Goal: Task Accomplishment & Management: Manage account settings

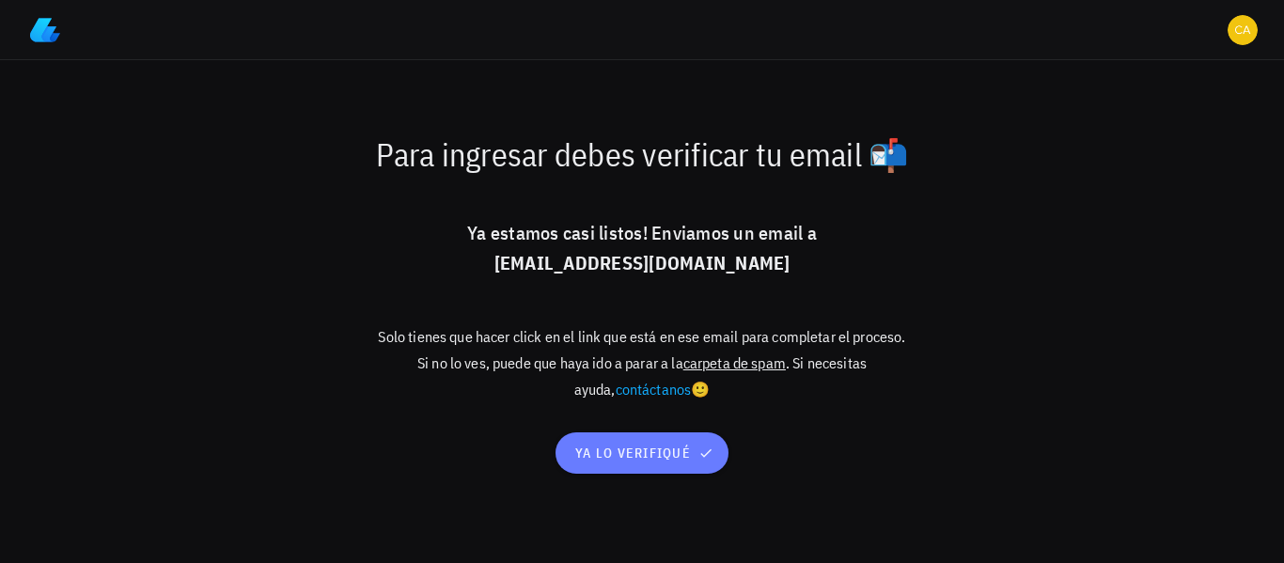
click at [635, 448] on span "ya lo verifiqué" at bounding box center [641, 453] width 135 height 17
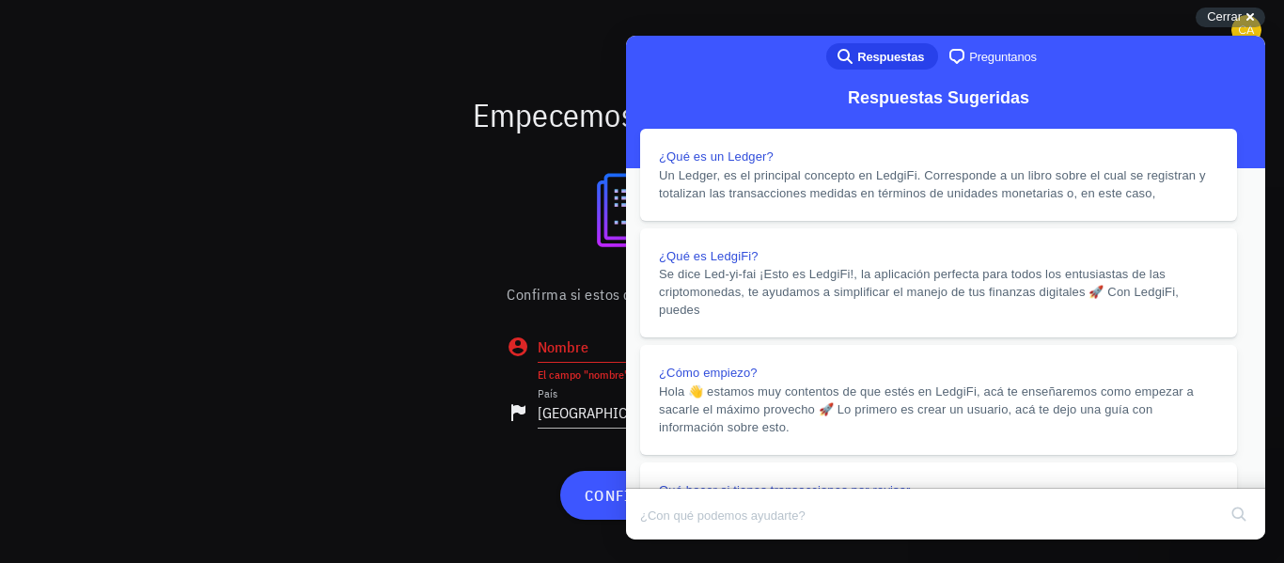
scroll to position [1758, 0]
click at [401, 322] on div "Confirma si estos detalles están bien 🤔 Nombre El campo "nombre" es obligatorio…" at bounding box center [643, 408] width 1114 height 259
click at [585, 348] on input "Nombre" at bounding box center [658, 347] width 240 height 30
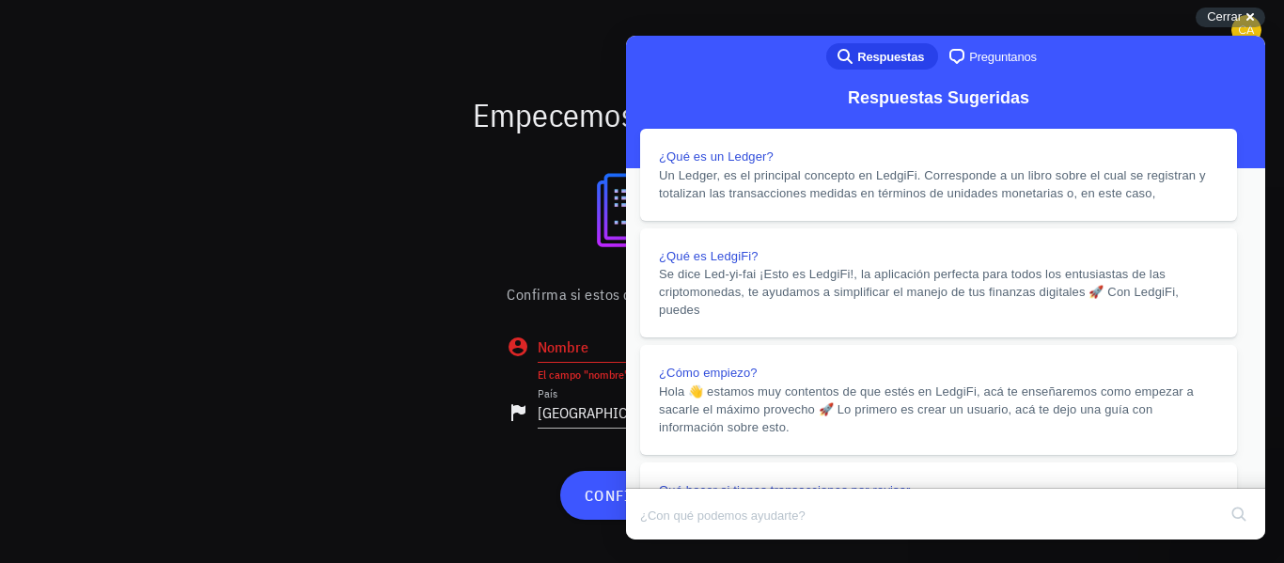
click at [661, 540] on button "Close" at bounding box center [644, 552] width 34 height 24
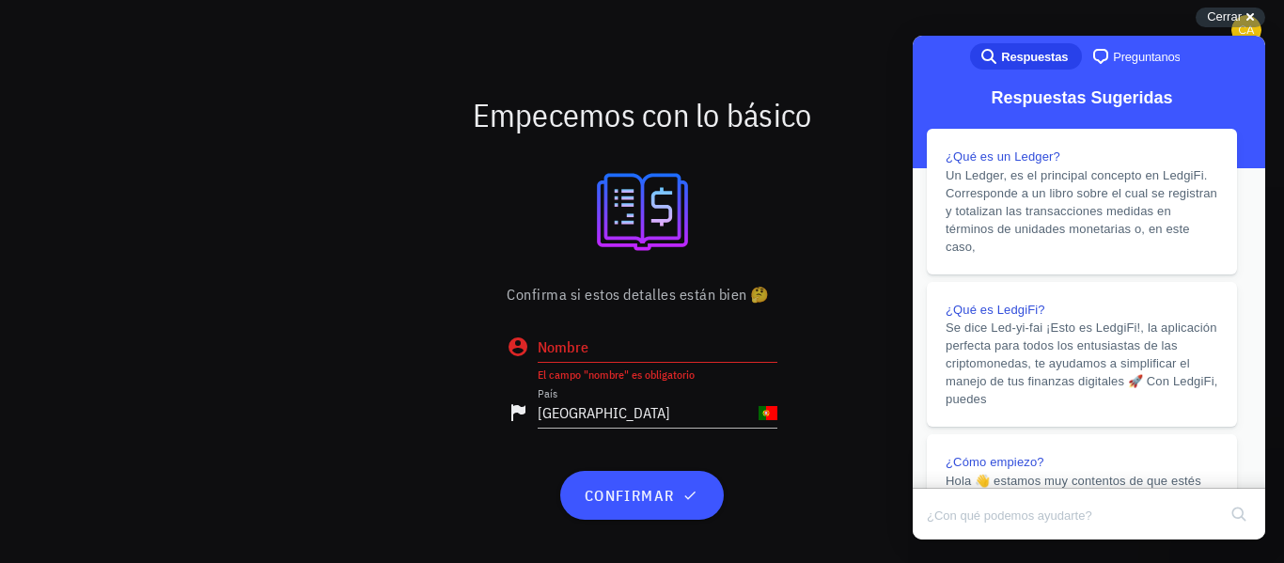
scroll to position [1614, 0]
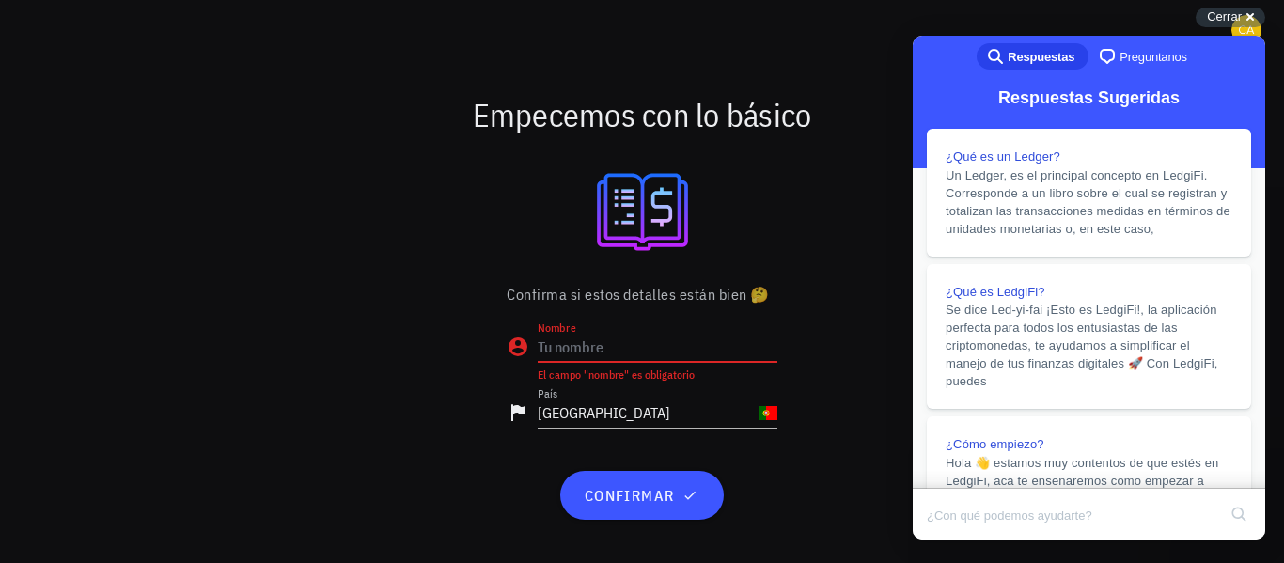
click at [656, 340] on input "Nombre" at bounding box center [658, 347] width 240 height 30
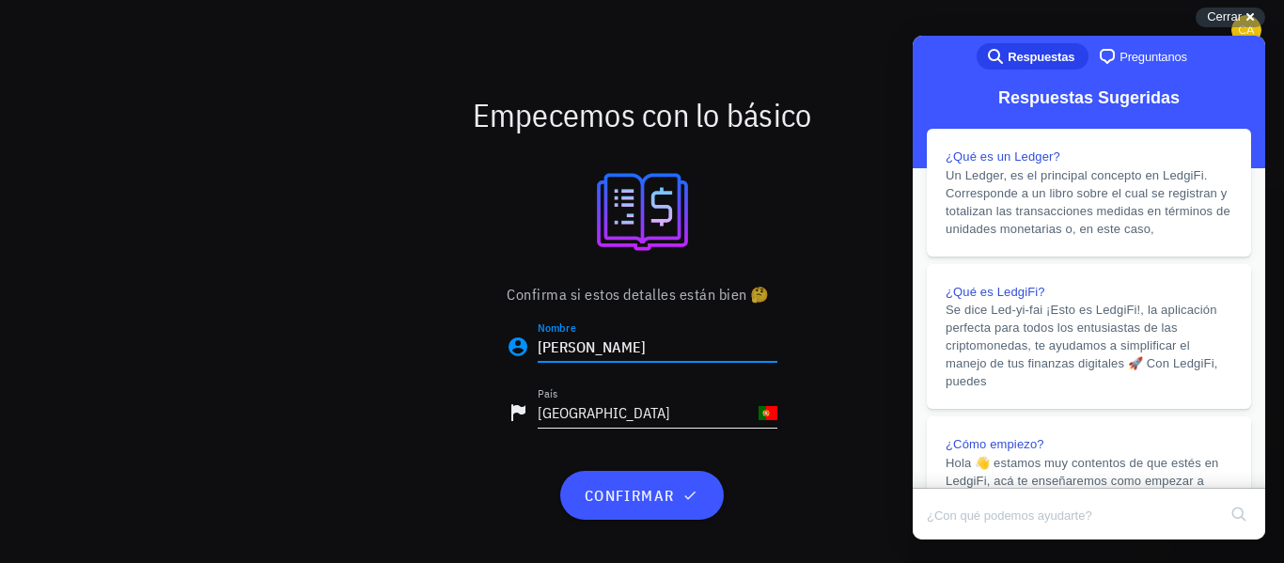
type input "[PERSON_NAME]"
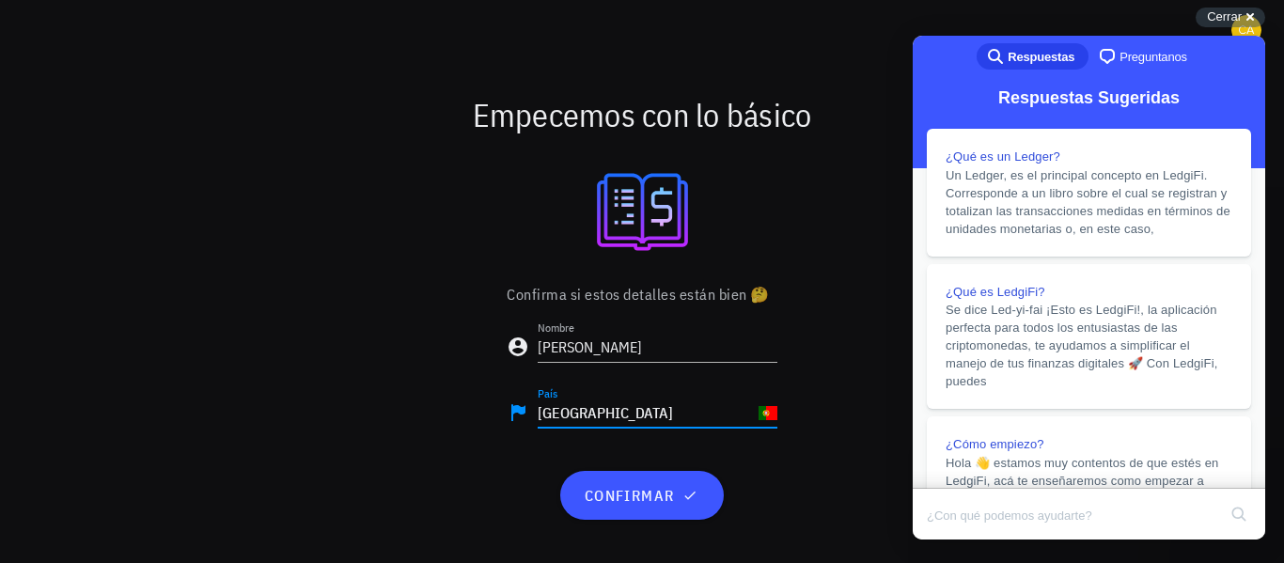
click at [638, 402] on input "Portugal" at bounding box center [646, 413] width 217 height 30
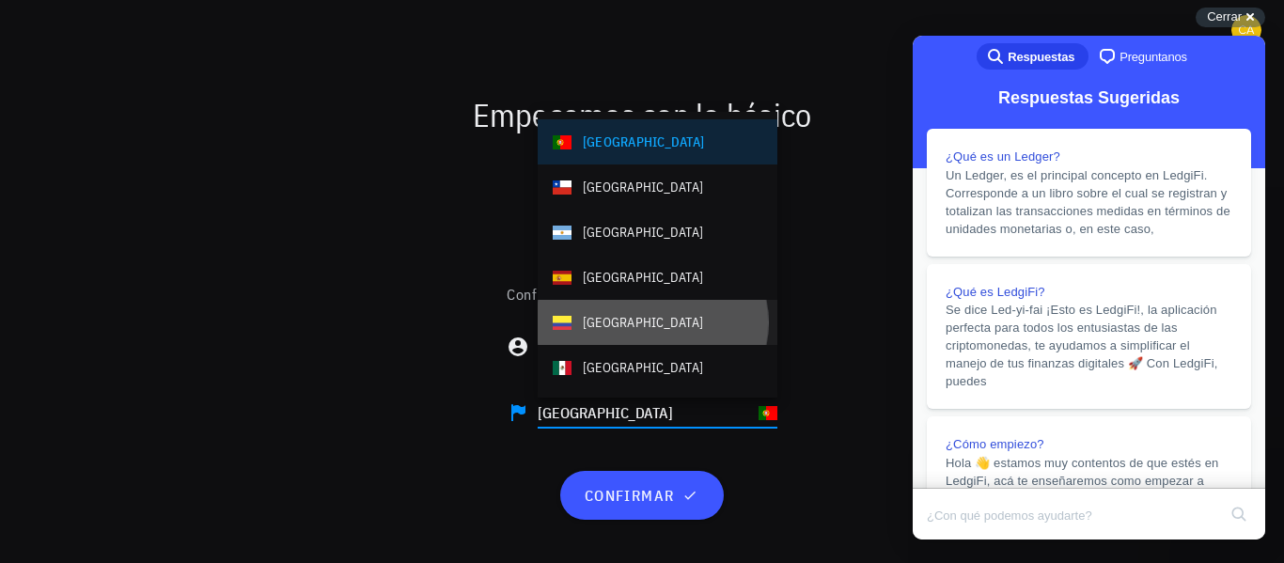
click at [618, 324] on div "Colombia" at bounding box center [643, 322] width 120 height 19
type input "Colombia"
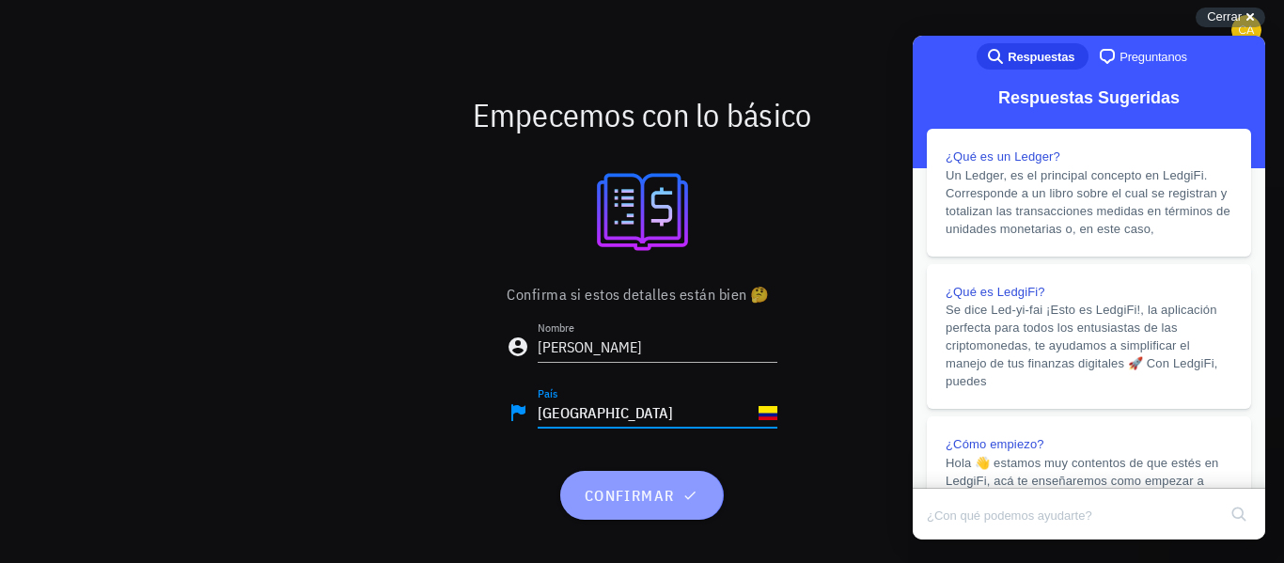
click at [697, 499] on icon "button" at bounding box center [689, 495] width 15 height 15
click at [653, 495] on span "confirmar" at bounding box center [641, 495] width 117 height 19
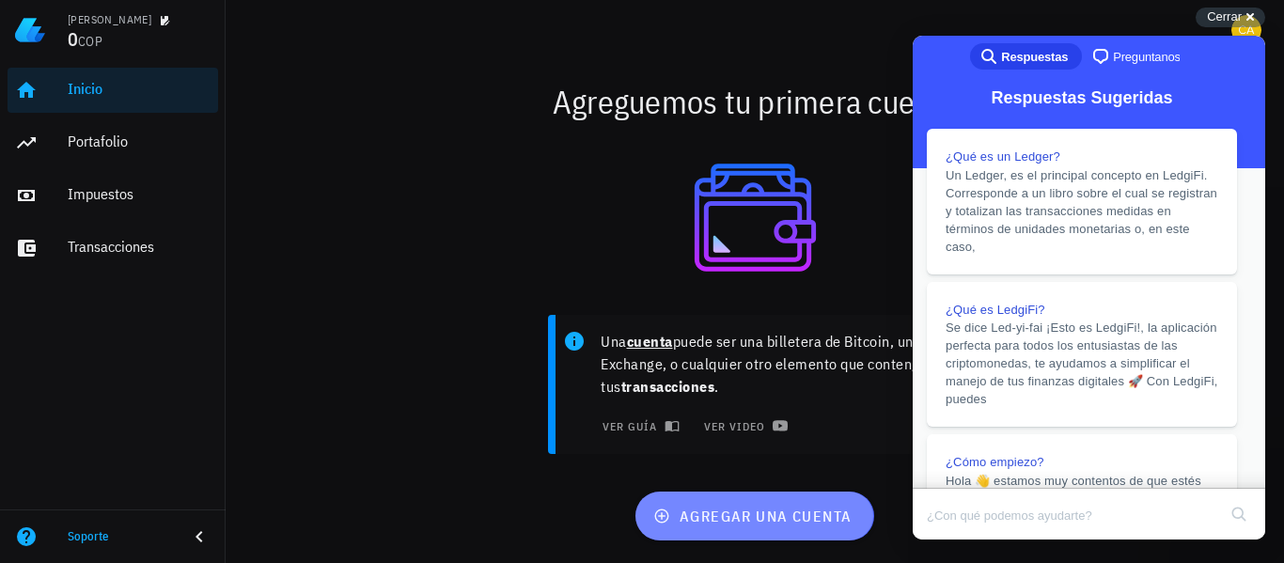
click at [712, 515] on span "agregar una cuenta" at bounding box center [754, 516] width 195 height 19
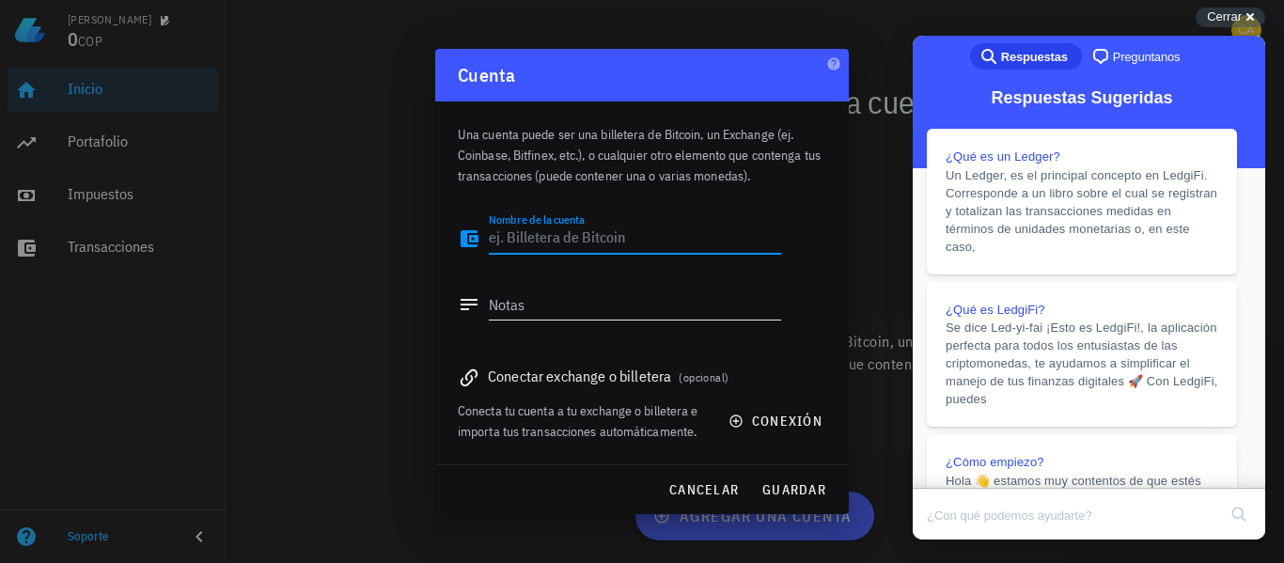
click at [529, 305] on textarea "Notas" at bounding box center [635, 305] width 292 height 30
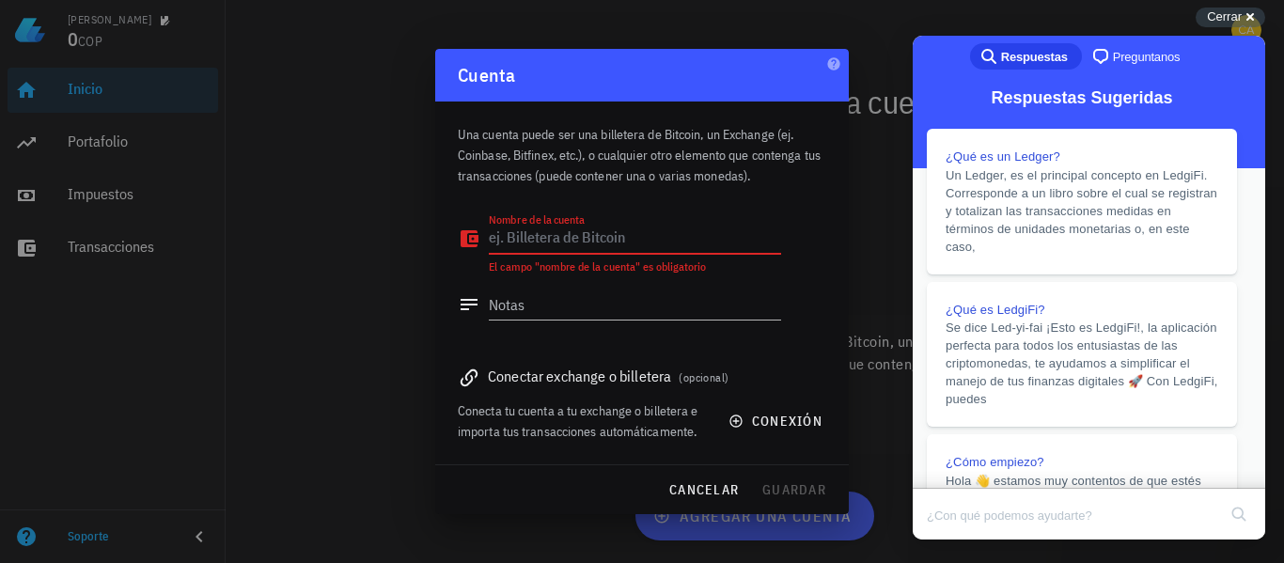
click at [539, 248] on textarea "Nombre de la cuenta" at bounding box center [635, 239] width 292 height 30
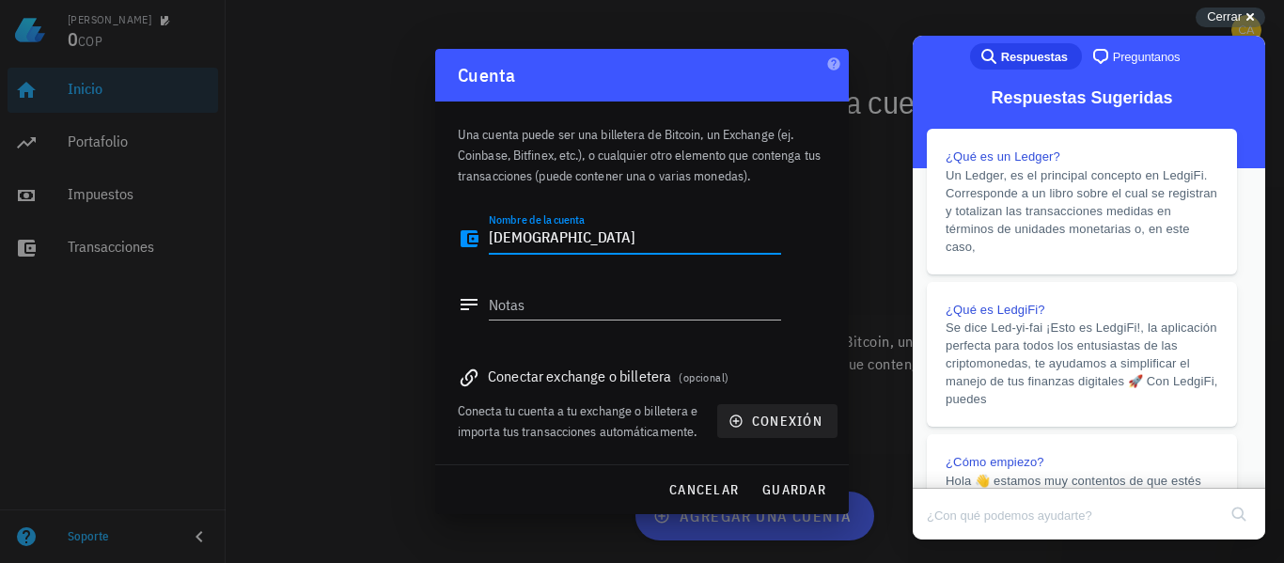
type textarea "[DEMOGRAPHIC_DATA]"
click at [758, 422] on span "conexión" at bounding box center [777, 421] width 90 height 17
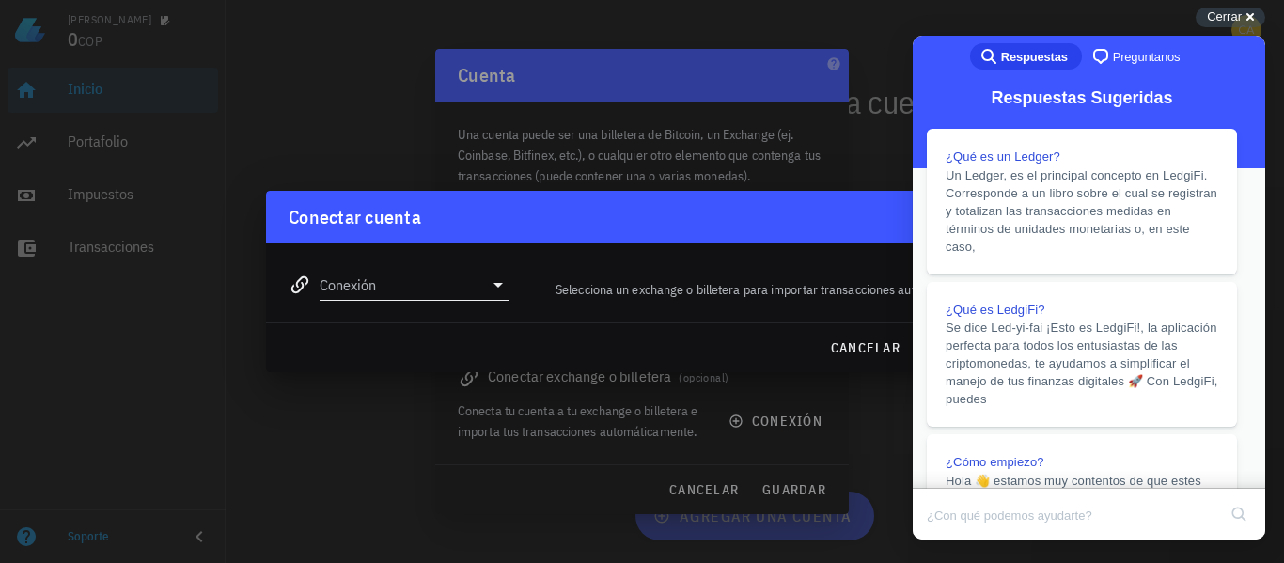
click at [502, 297] on div "Conexión" at bounding box center [415, 285] width 190 height 30
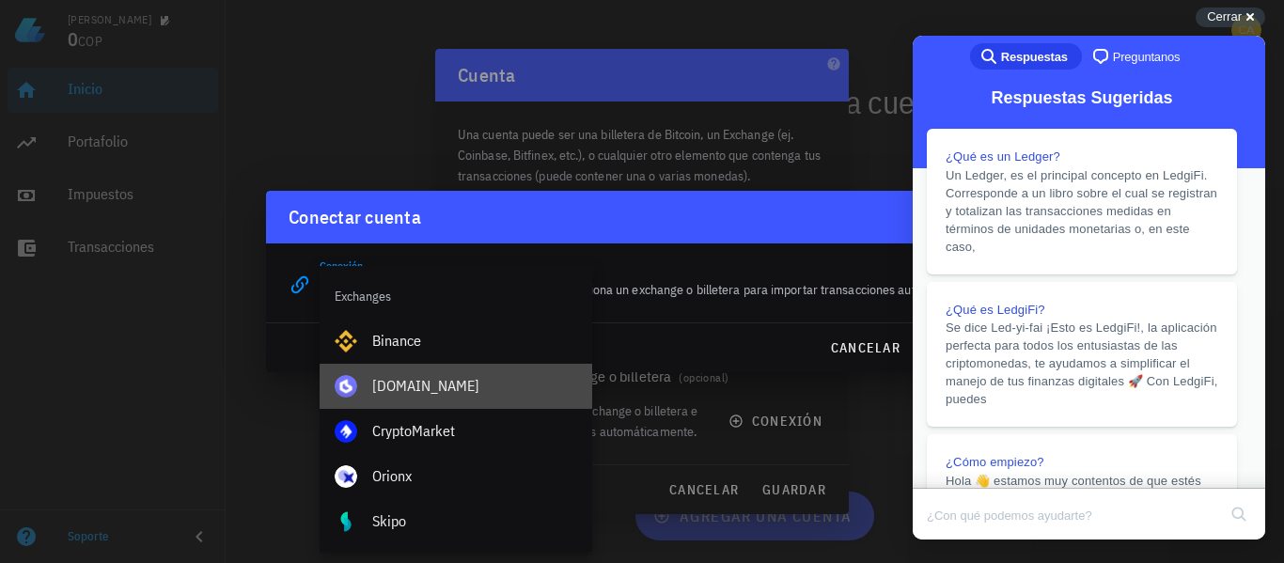
click at [427, 399] on div "[DOMAIN_NAME]" at bounding box center [474, 386] width 205 height 40
type input "[DOMAIN_NAME]"
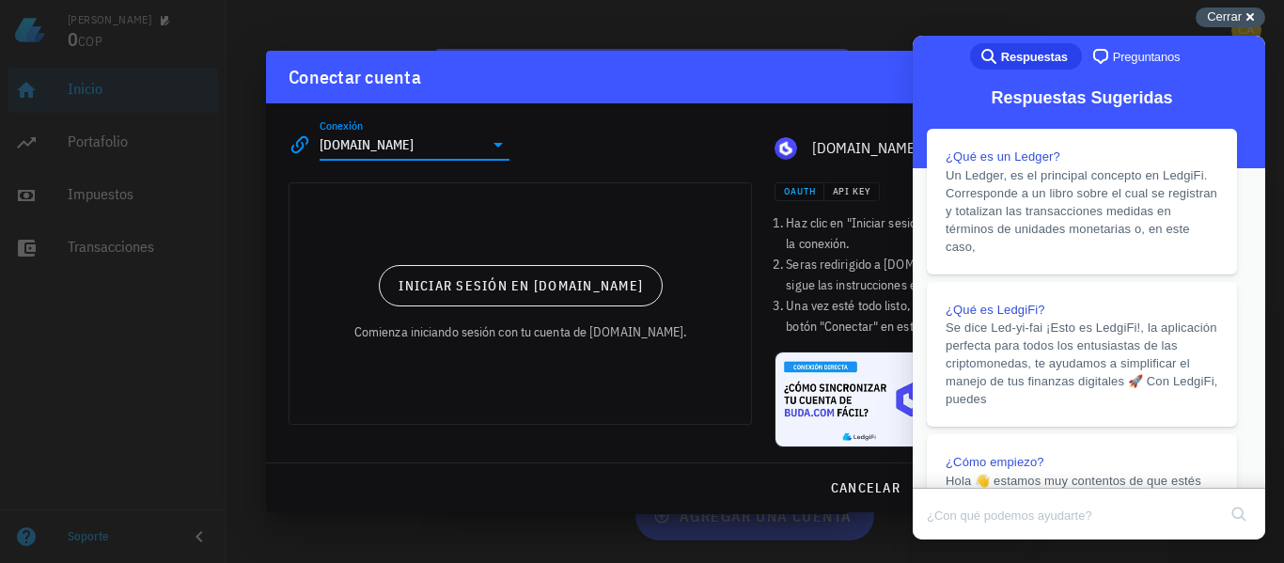
click at [1253, 19] on div "Cerrar cross-small" at bounding box center [1231, 18] width 70 height 20
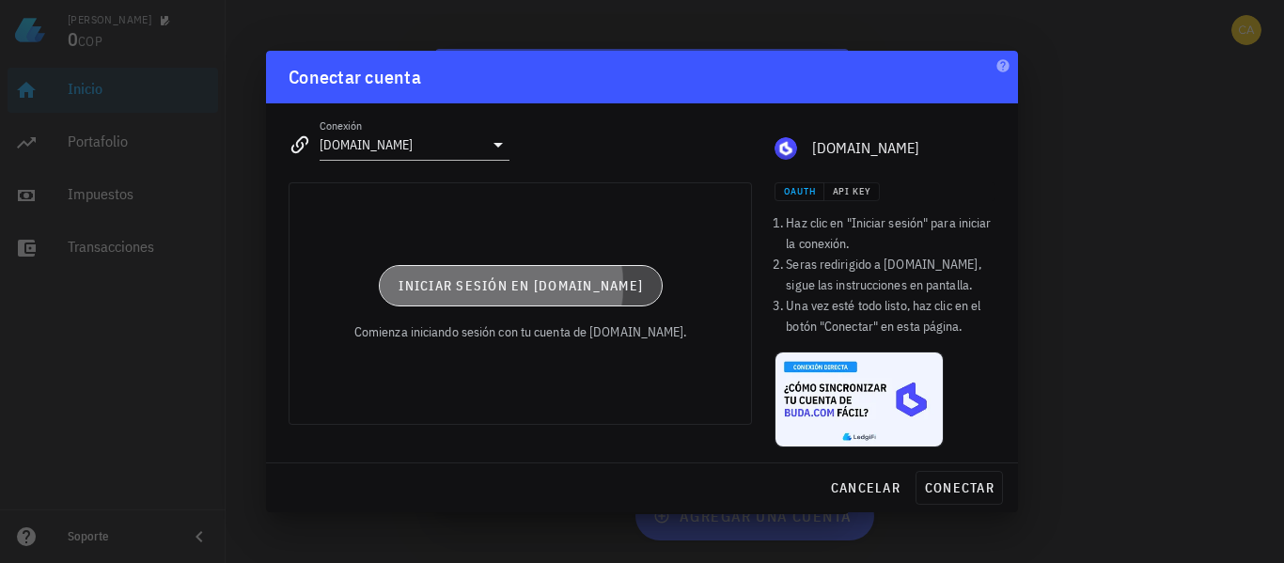
click at [546, 289] on span "Iniciar sesión en [DOMAIN_NAME]" at bounding box center [520, 285] width 245 height 17
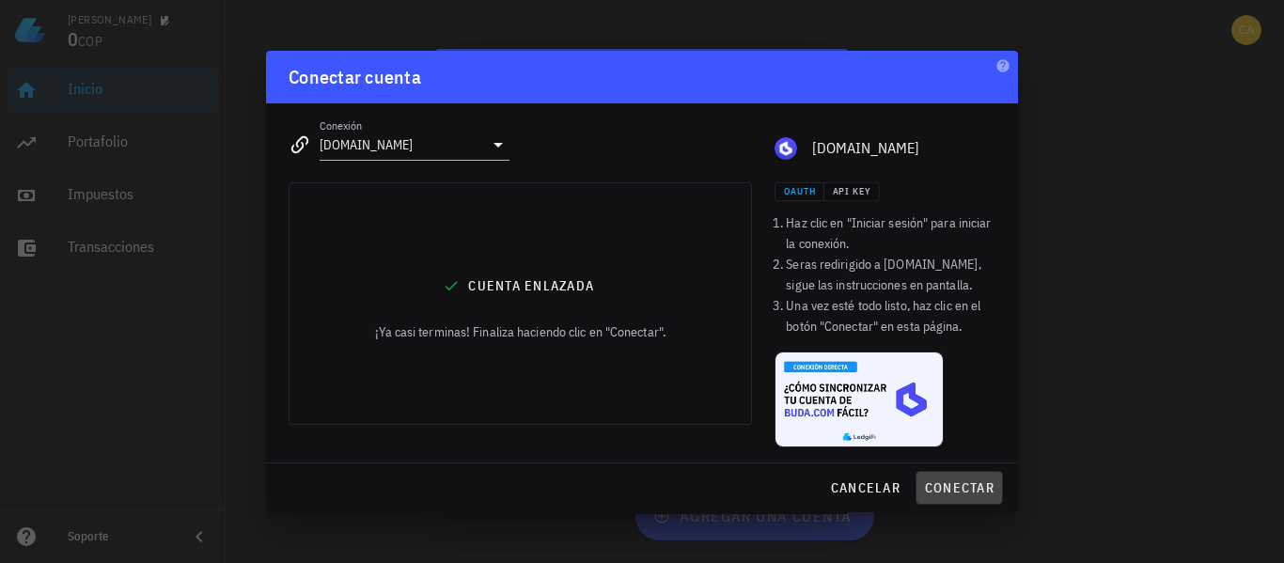
click at [982, 483] on span "conectar" at bounding box center [959, 487] width 70 height 17
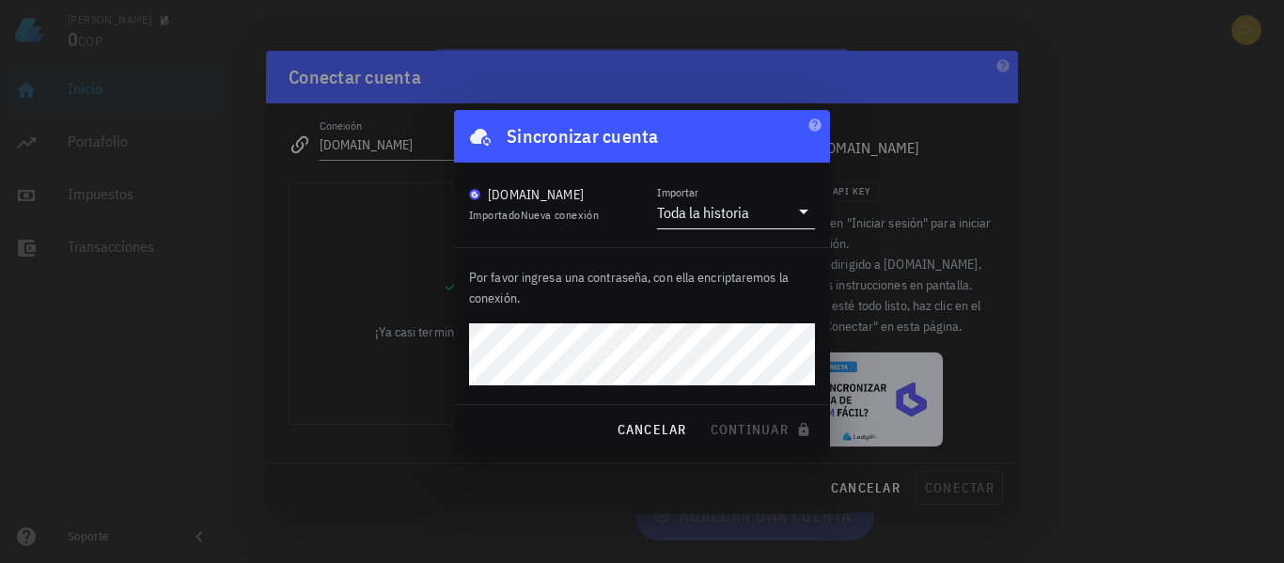
click at [760, 202] on input "Importar" at bounding box center [771, 212] width 36 height 30
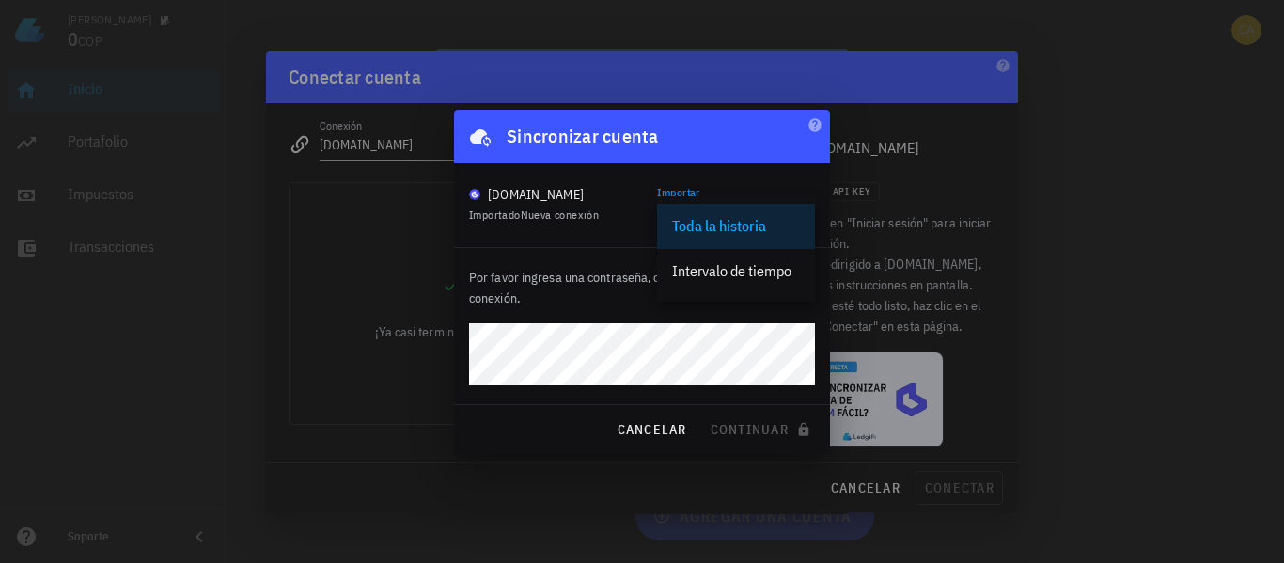
click at [784, 205] on div "Toda la historia" at bounding box center [736, 226] width 158 height 45
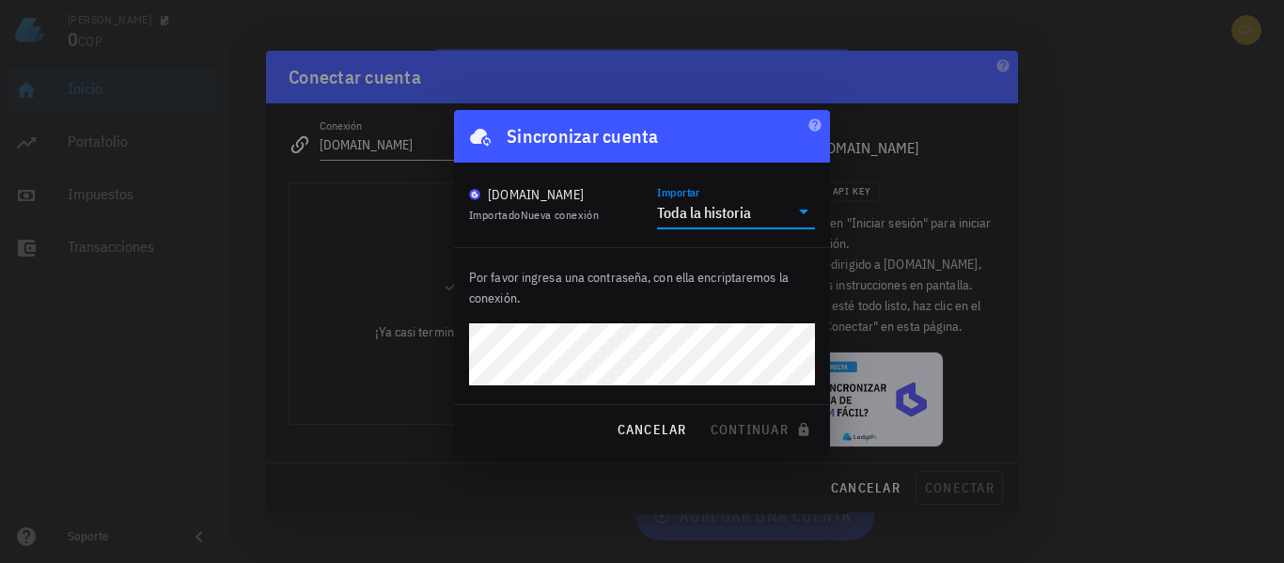
click at [714, 209] on div "Toda la historia" at bounding box center [704, 212] width 94 height 19
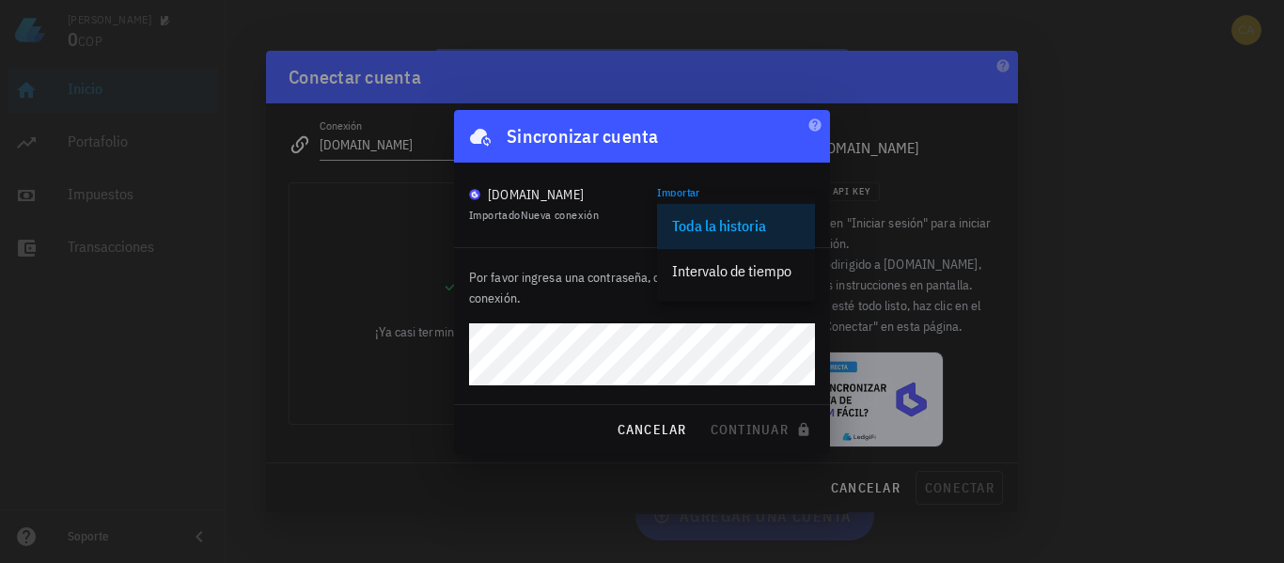
click at [756, 205] on div "Toda la historia" at bounding box center [736, 226] width 158 height 45
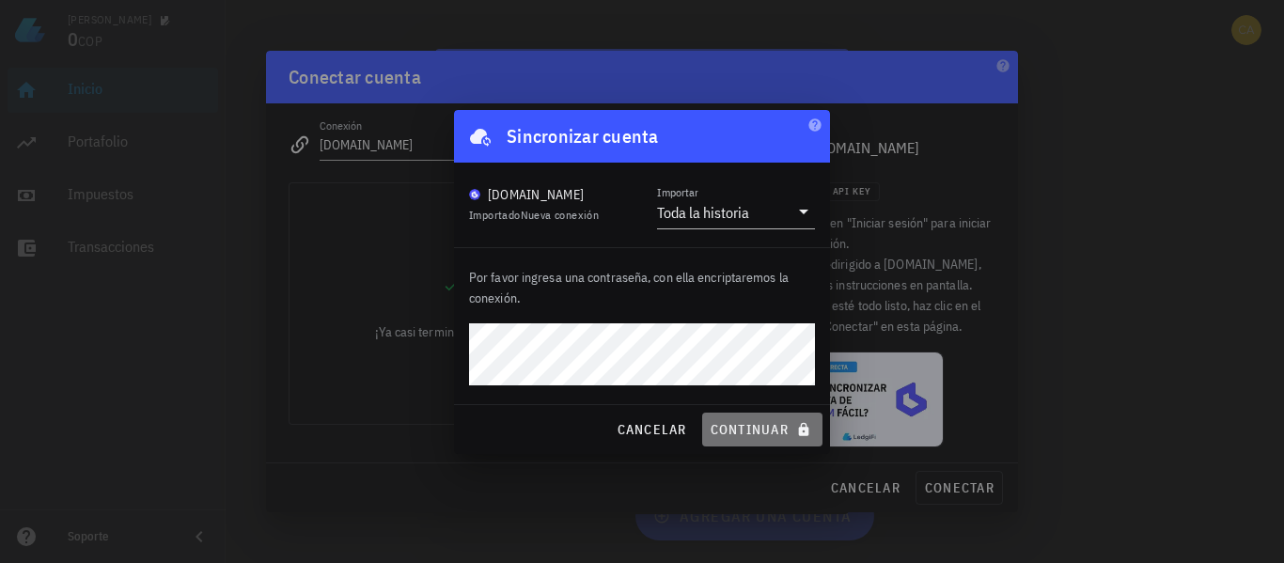
click at [763, 415] on button "continuar" at bounding box center [762, 430] width 120 height 34
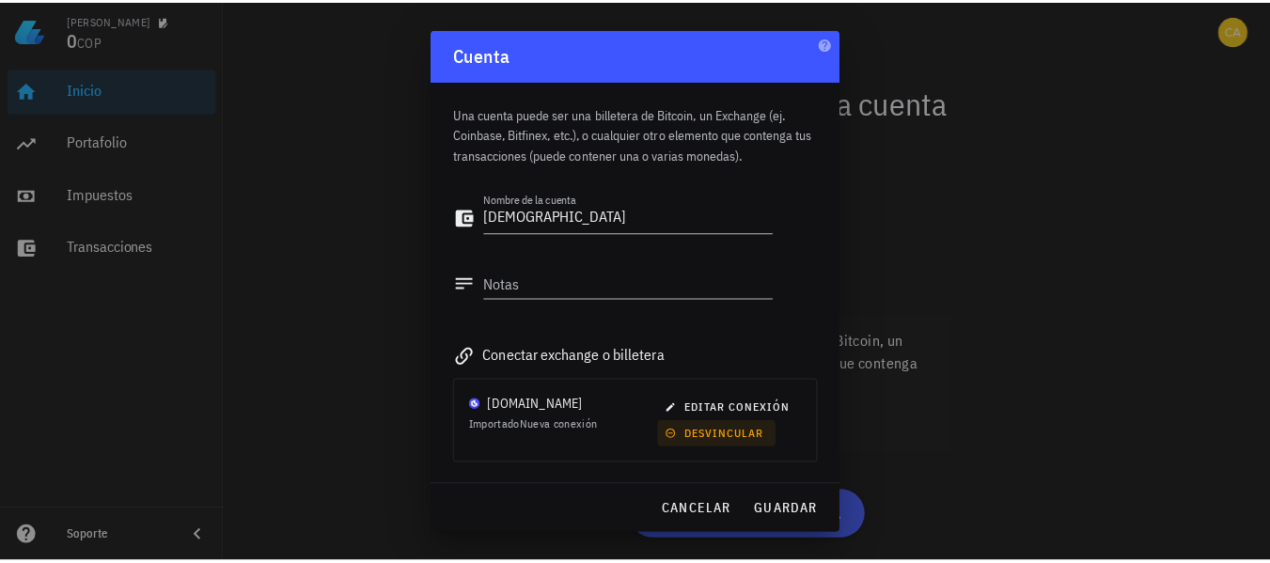
scroll to position [2, 0]
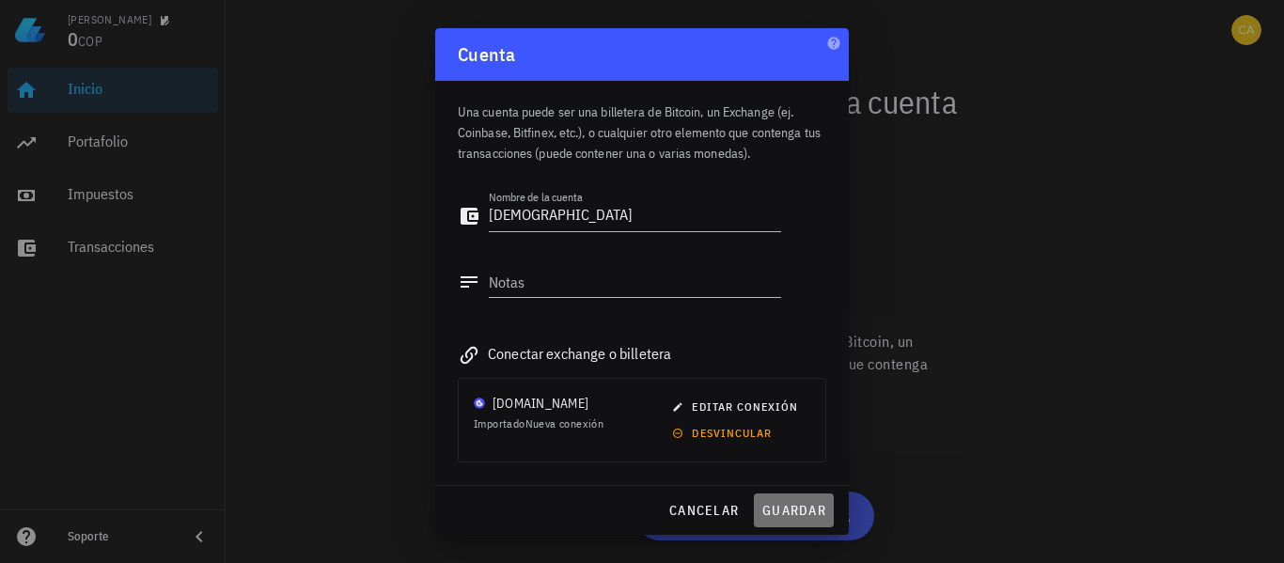
click at [798, 508] on span "guardar" at bounding box center [793, 510] width 65 height 17
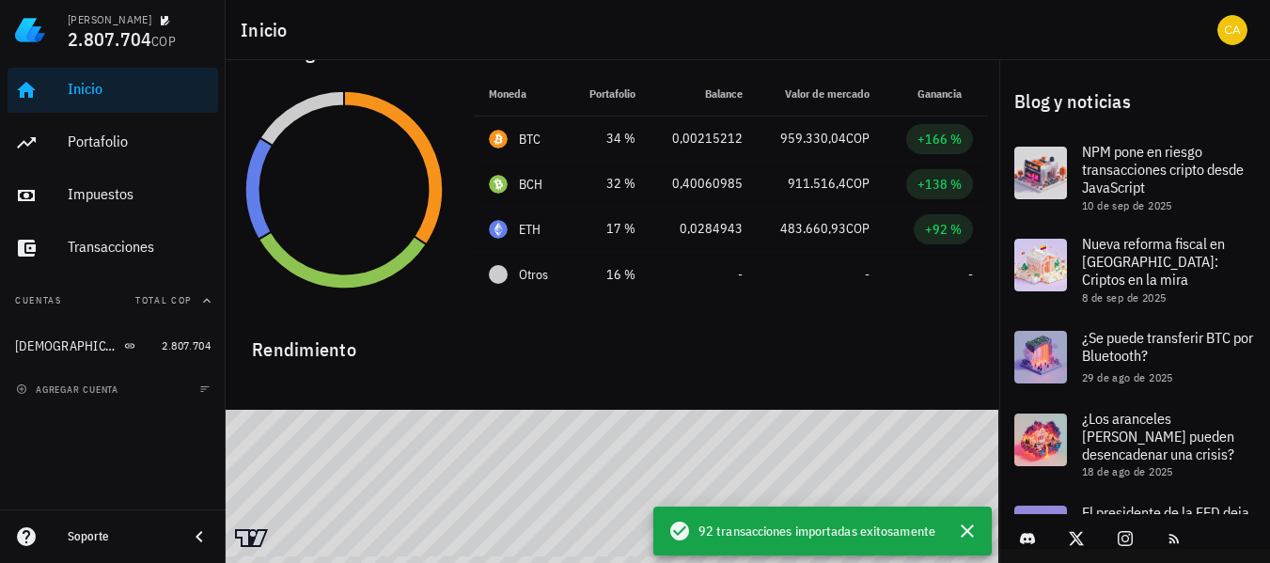
scroll to position [69, 0]
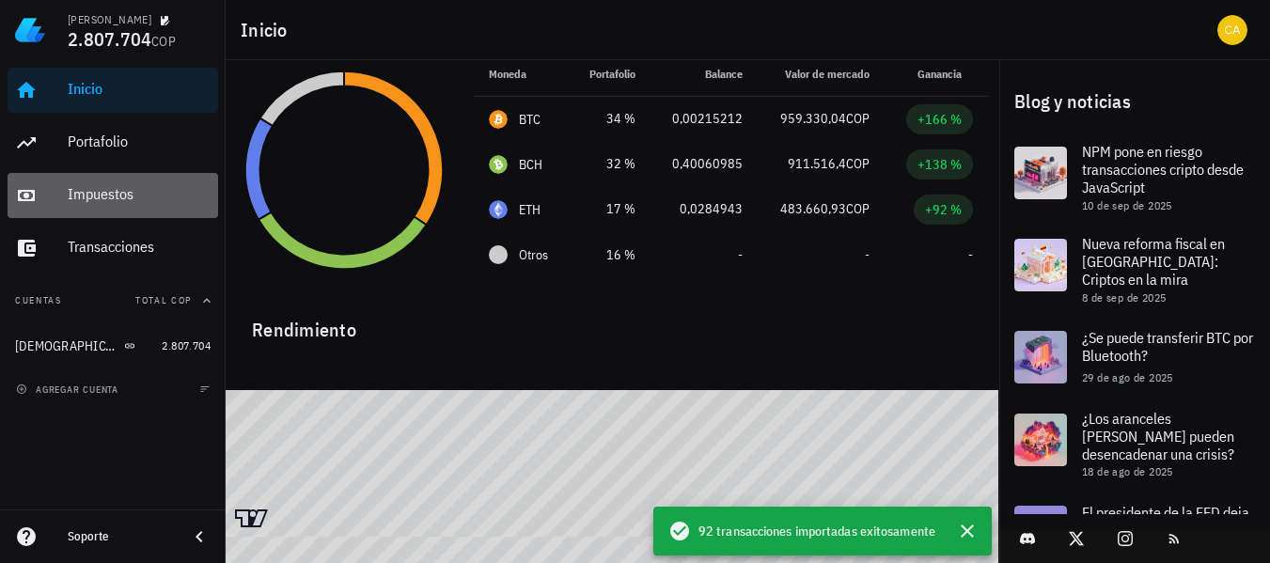
drag, startPoint x: 87, startPoint y: 183, endPoint x: 218, endPoint y: 184, distance: 130.7
click at [88, 183] on div "Impuestos" at bounding box center [139, 195] width 143 height 42
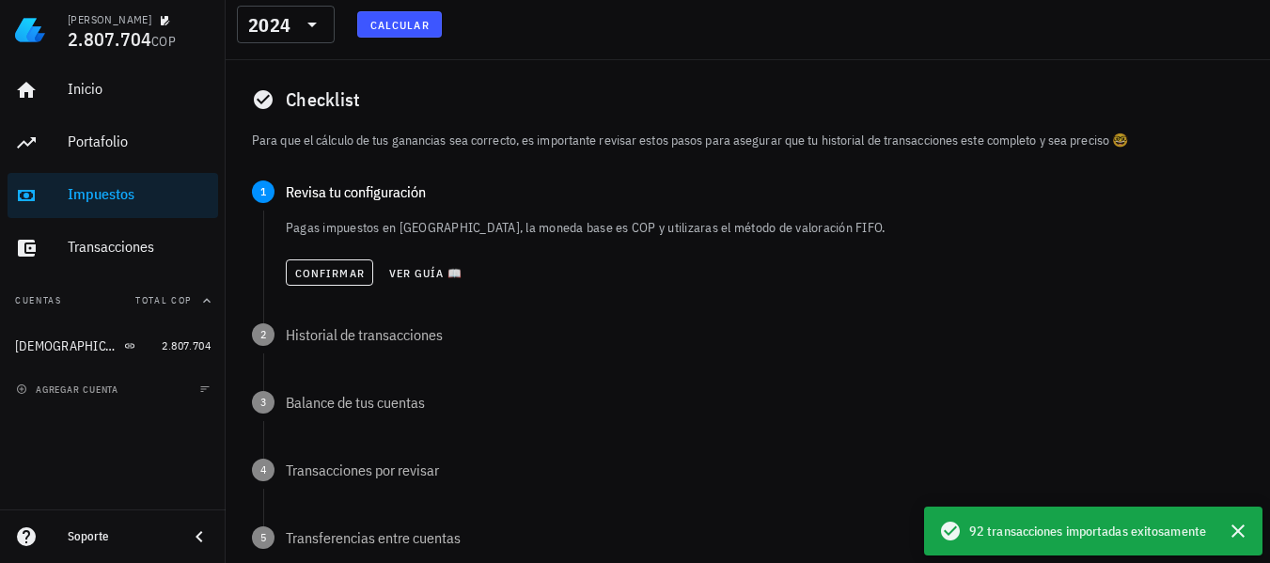
scroll to position [119, 0]
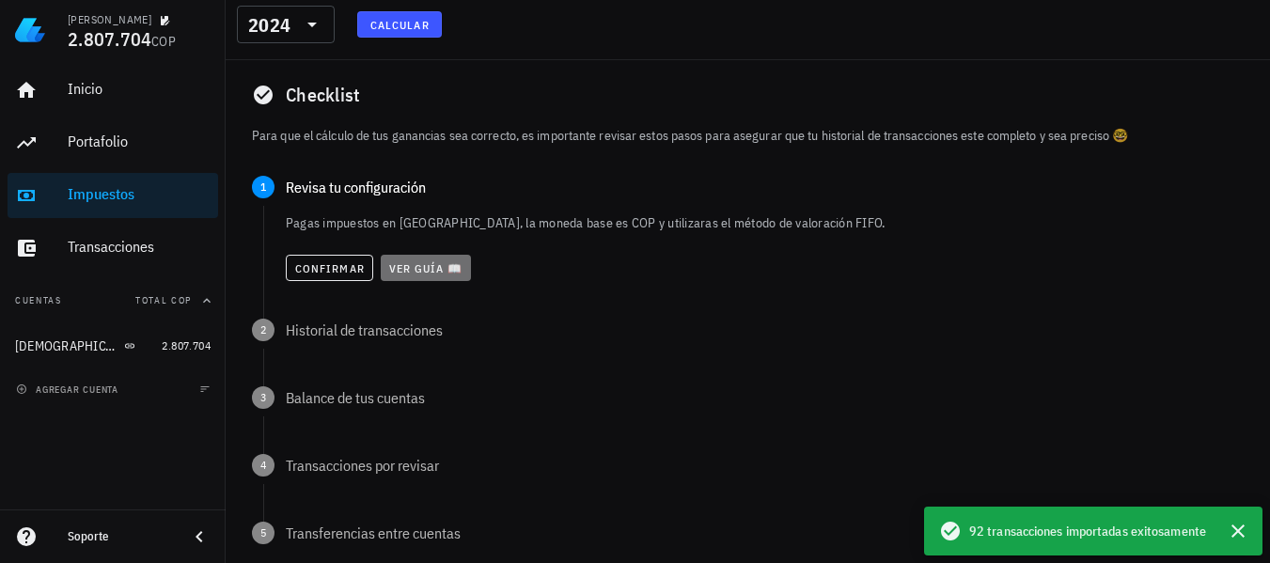
click at [410, 268] on span "Ver guía 📖" at bounding box center [425, 268] width 75 height 14
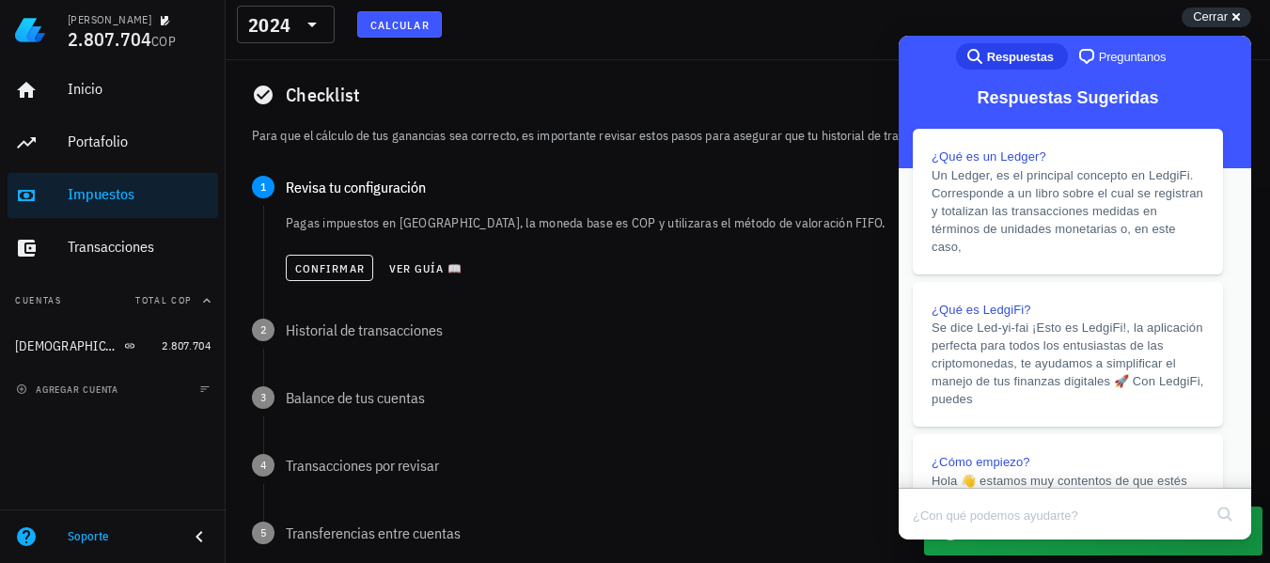
scroll to position [830, 0]
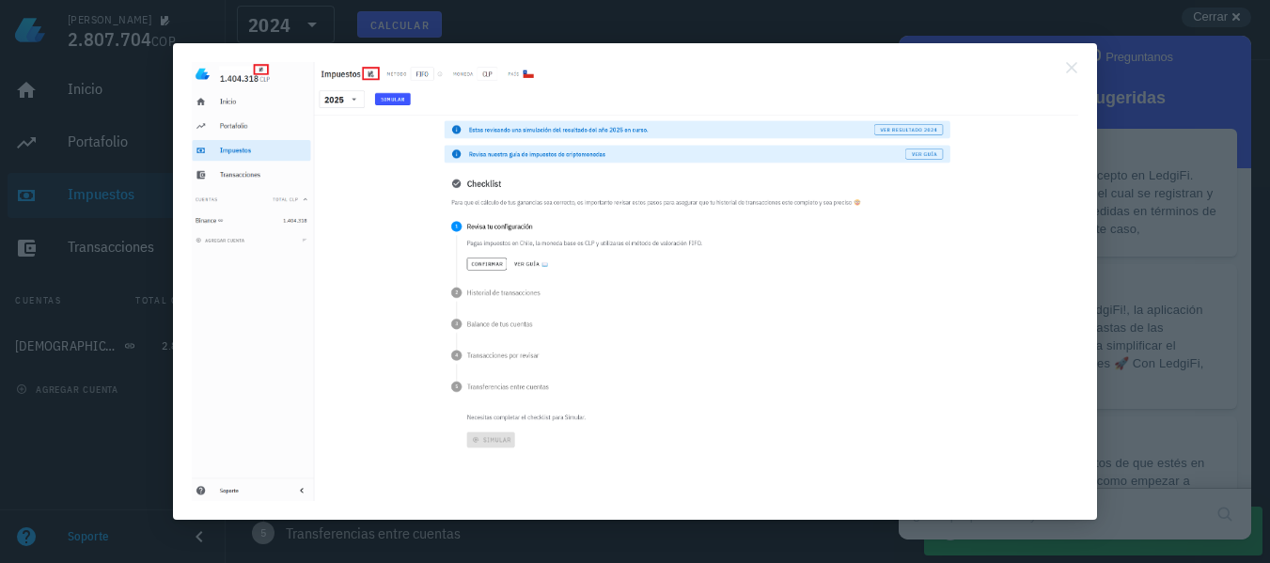
scroll to position [285, 0]
click at [1081, 65] on button "Close" at bounding box center [1072, 68] width 30 height 30
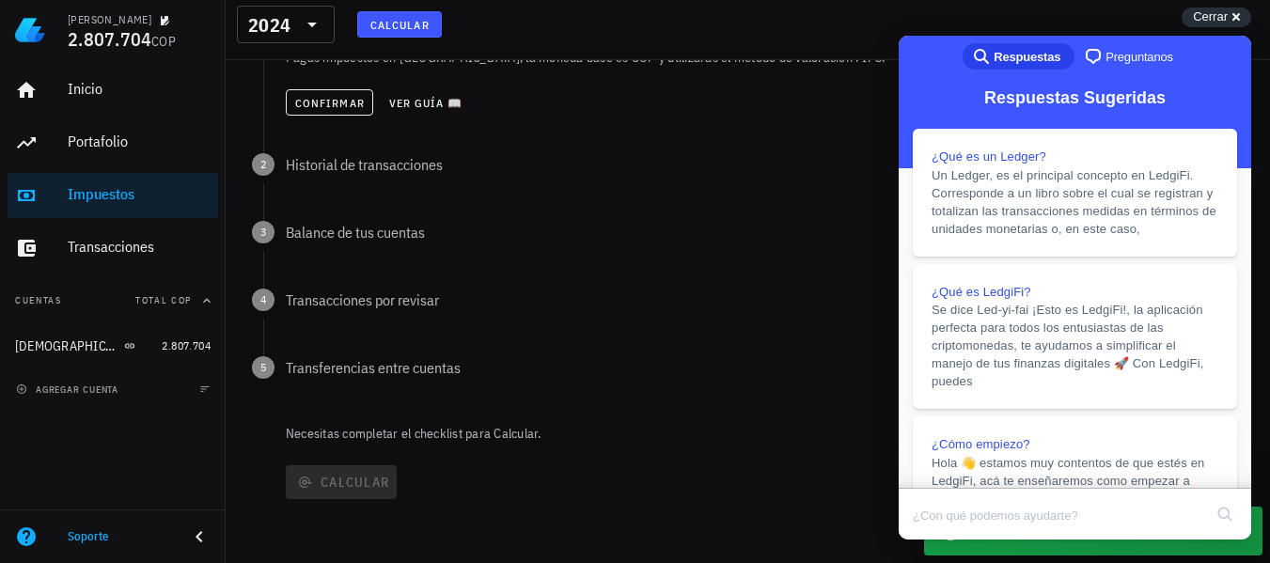
click at [933, 540] on button "Close" at bounding box center [917, 552] width 34 height 24
click at [320, 100] on span "Confirmar" at bounding box center [329, 103] width 70 height 14
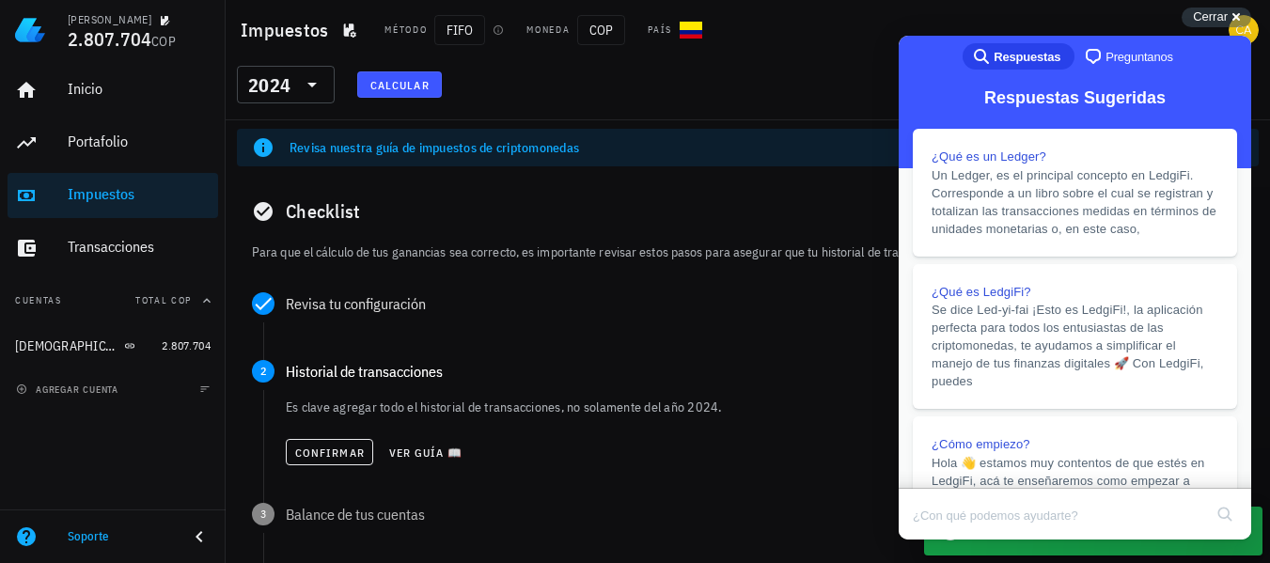
scroll to position [0, 0]
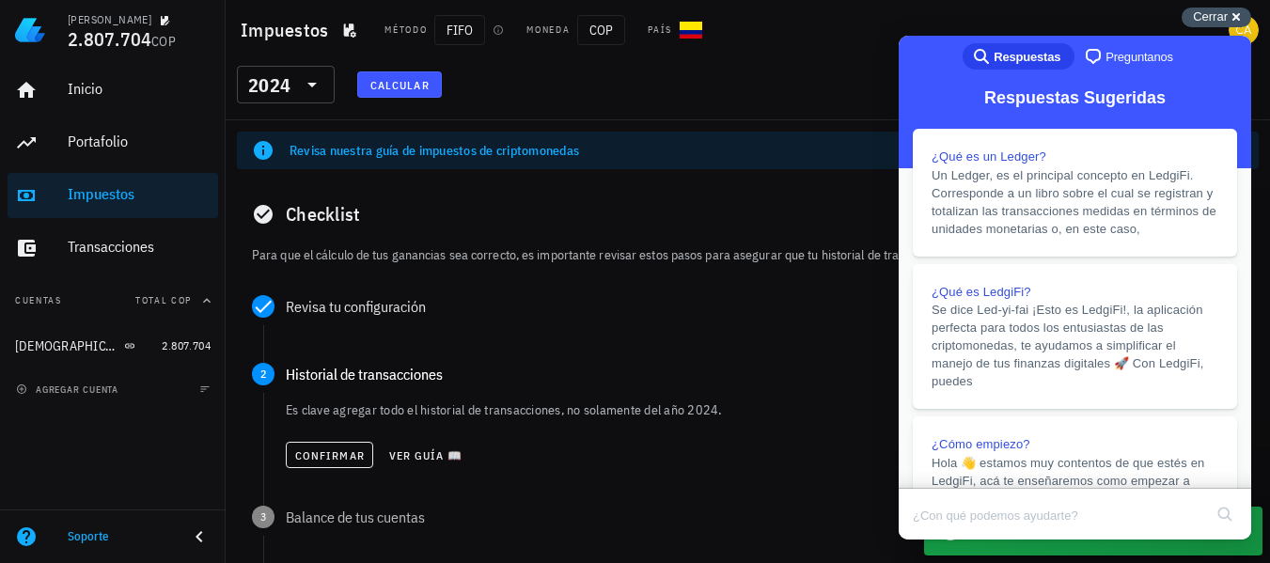
click at [1220, 10] on span "Cerrar" at bounding box center [1210, 16] width 35 height 14
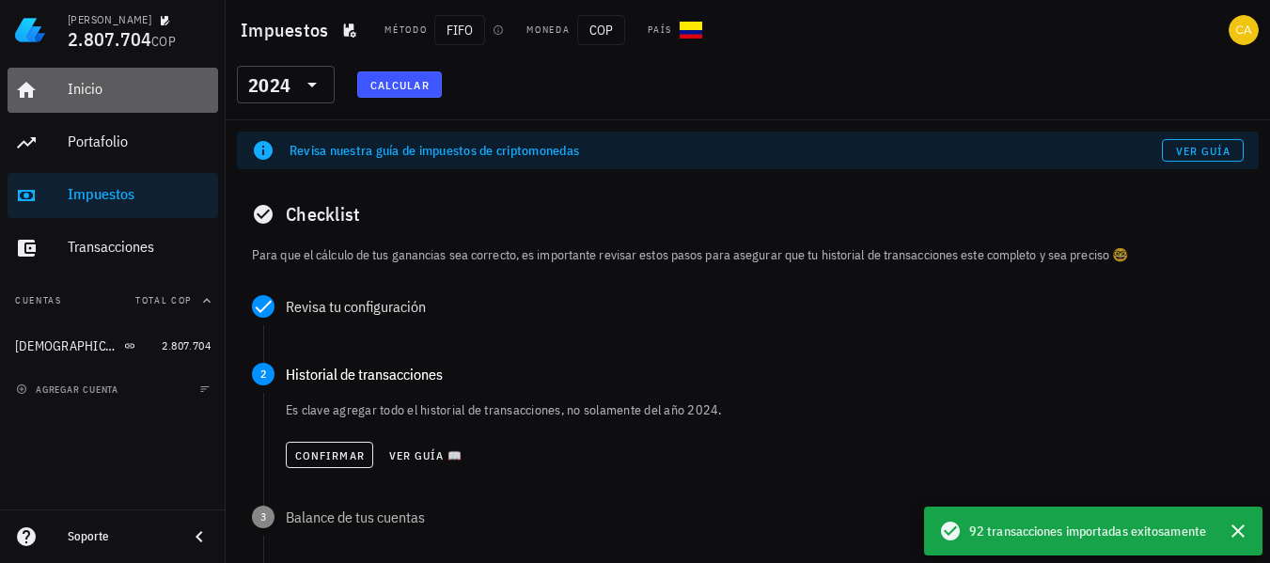
click at [123, 103] on div "Inicio" at bounding box center [139, 90] width 143 height 42
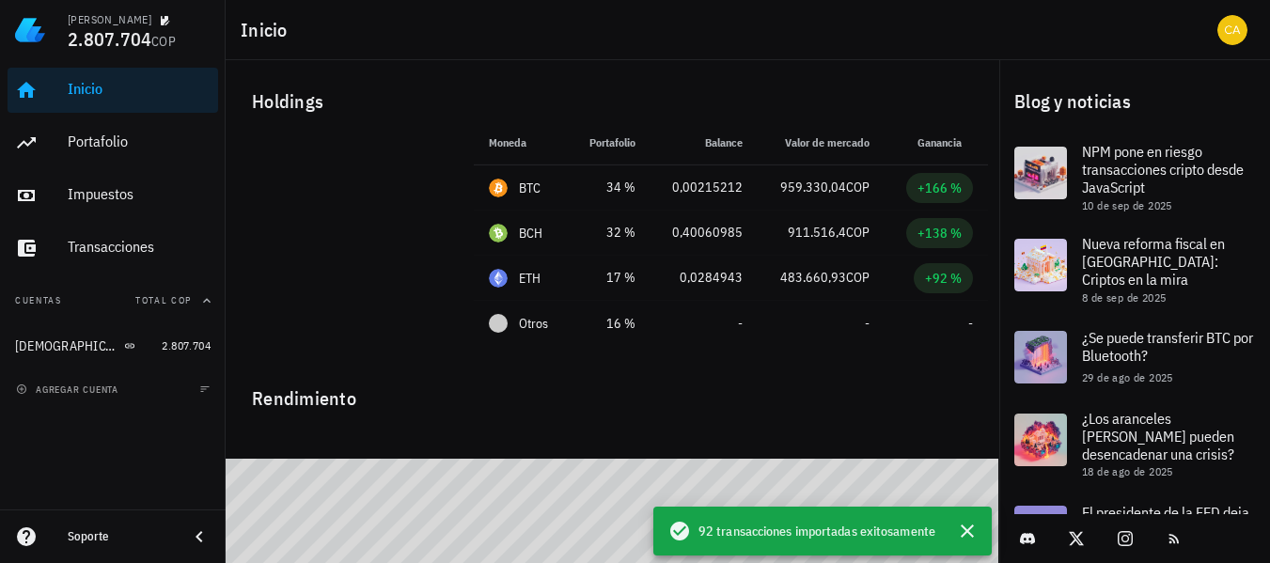
scroll to position [69, 0]
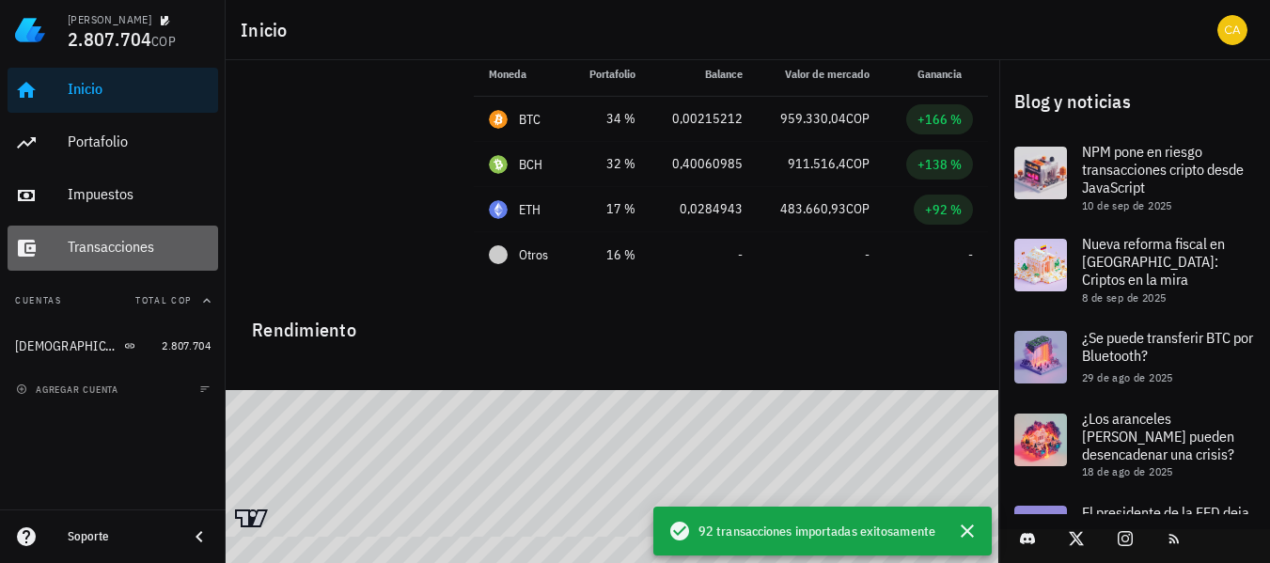
click at [119, 252] on div "Transacciones" at bounding box center [139, 247] width 143 height 18
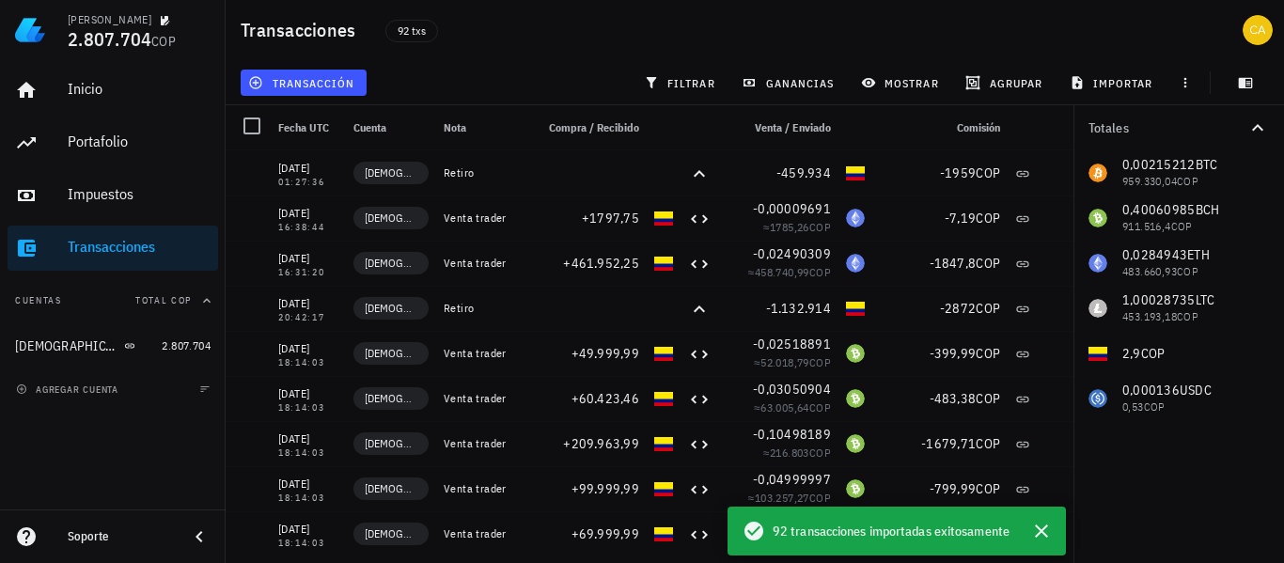
click at [1058, 124] on div at bounding box center [1062, 127] width 49 height 45
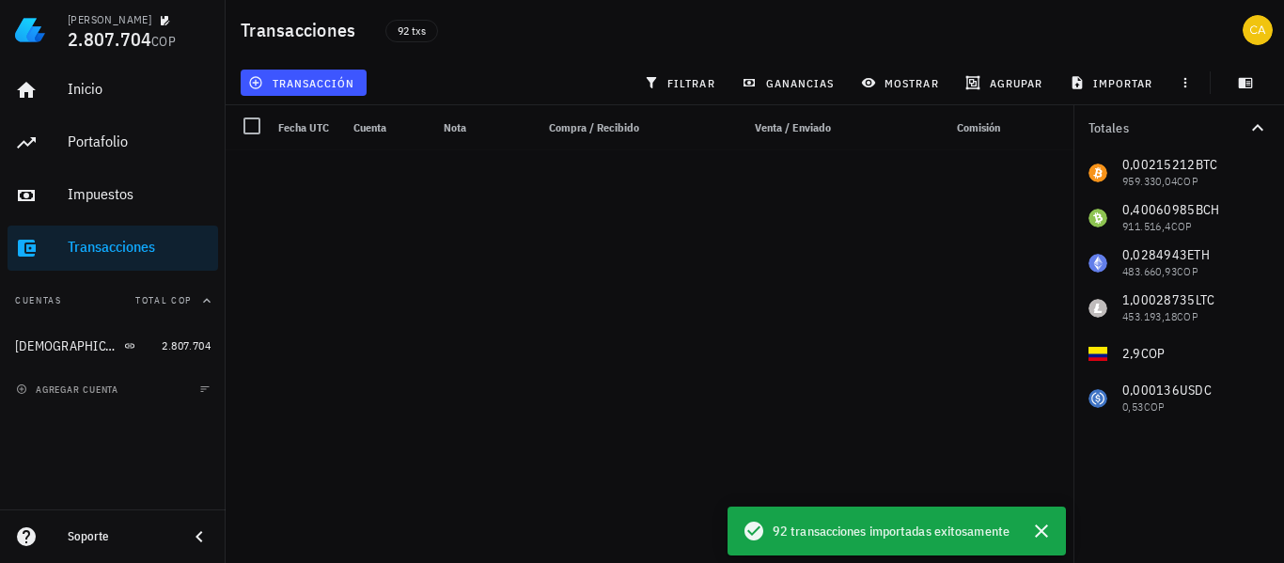
scroll to position [877, 0]
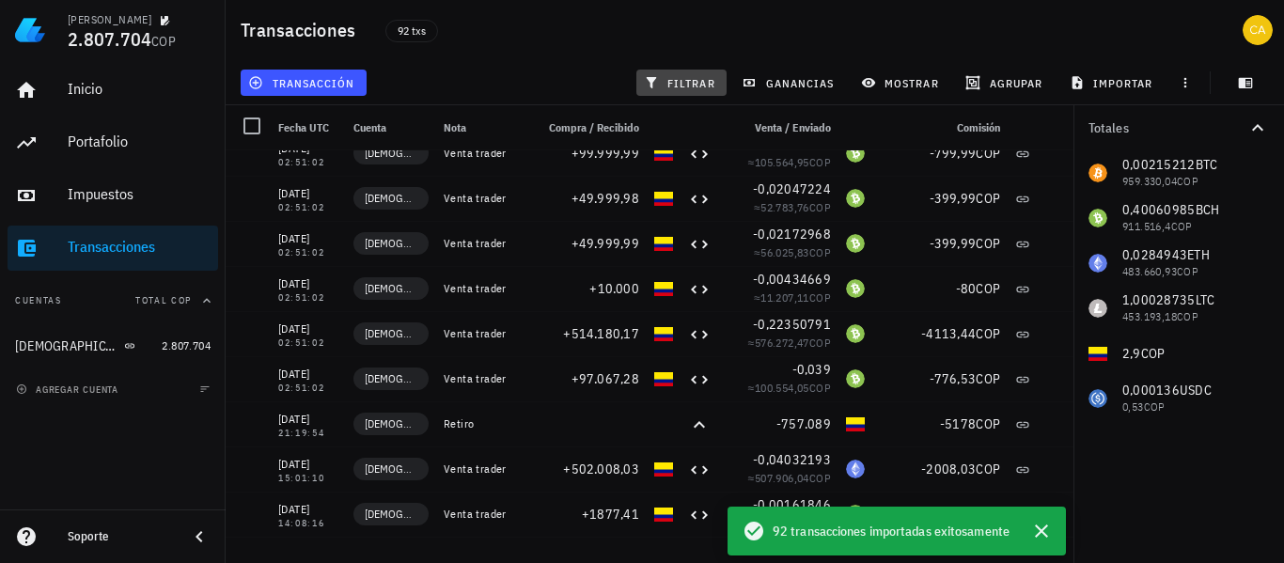
click at [721, 76] on button "filtrar" at bounding box center [681, 83] width 90 height 26
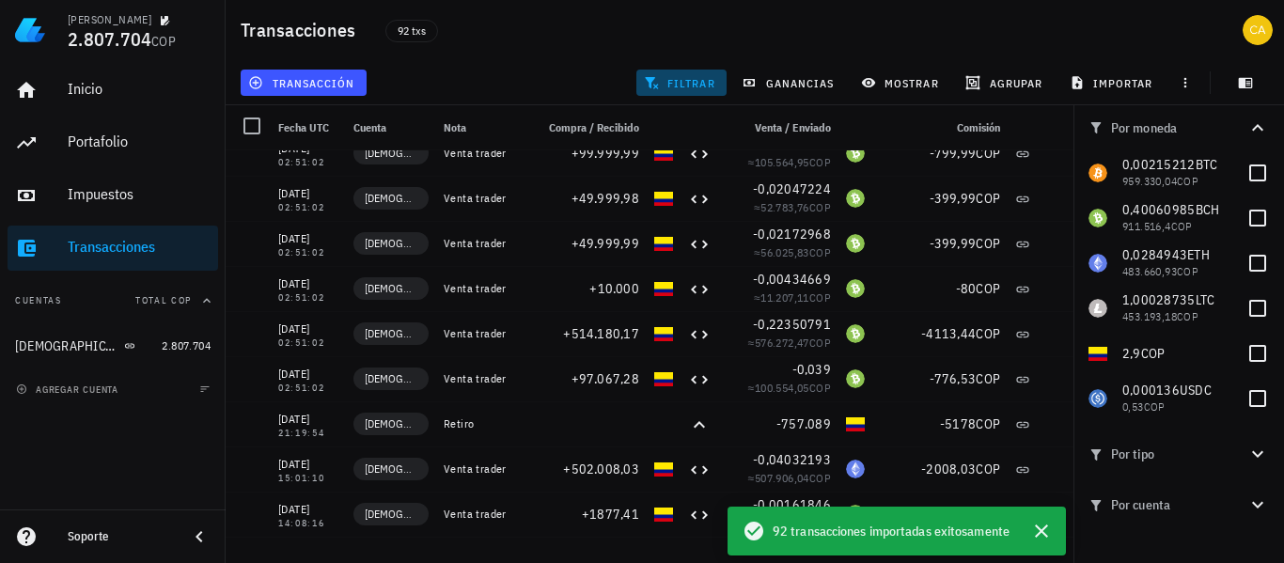
click at [668, 88] on span "filtrar" at bounding box center [682, 82] width 68 height 15
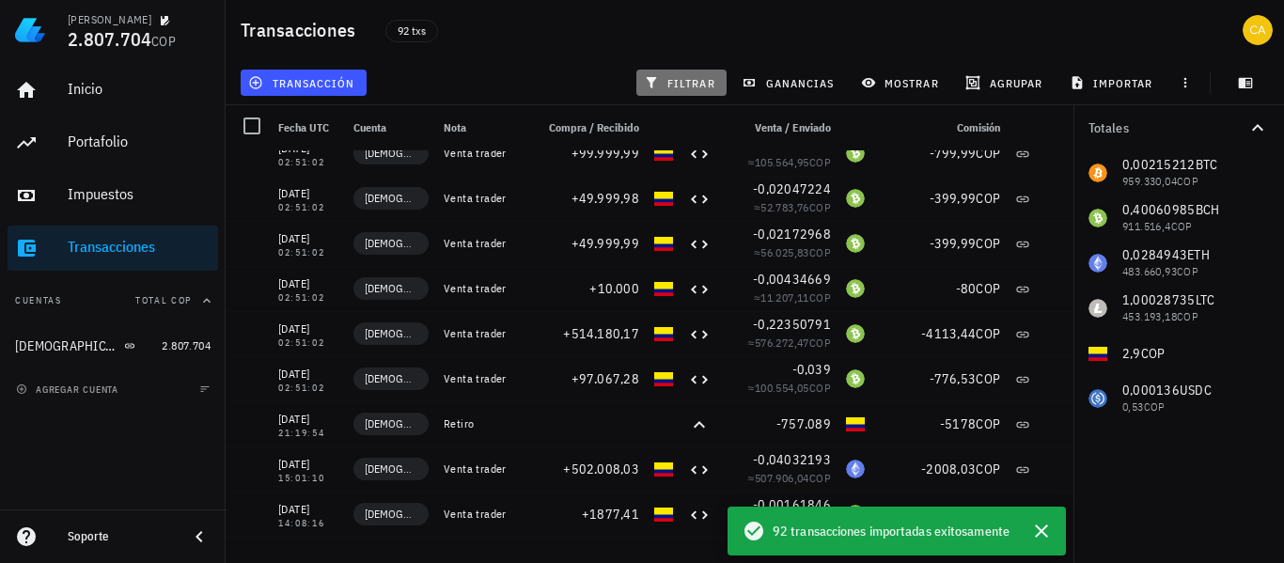
click at [668, 86] on span "filtrar" at bounding box center [682, 82] width 68 height 15
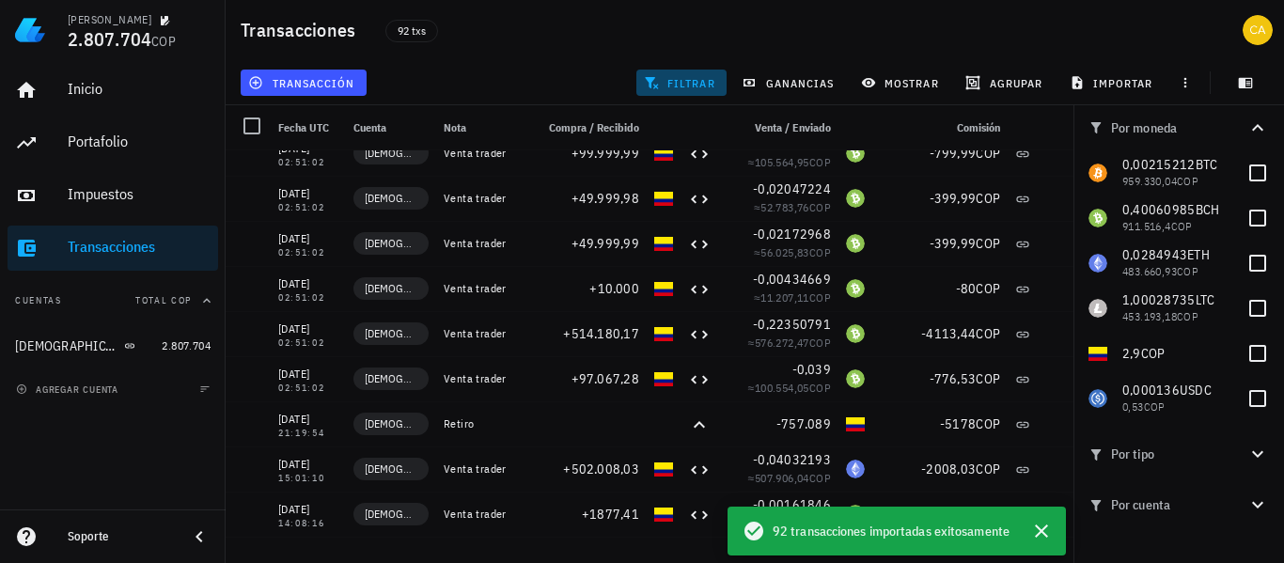
click at [668, 86] on span "filtrar" at bounding box center [682, 82] width 68 height 15
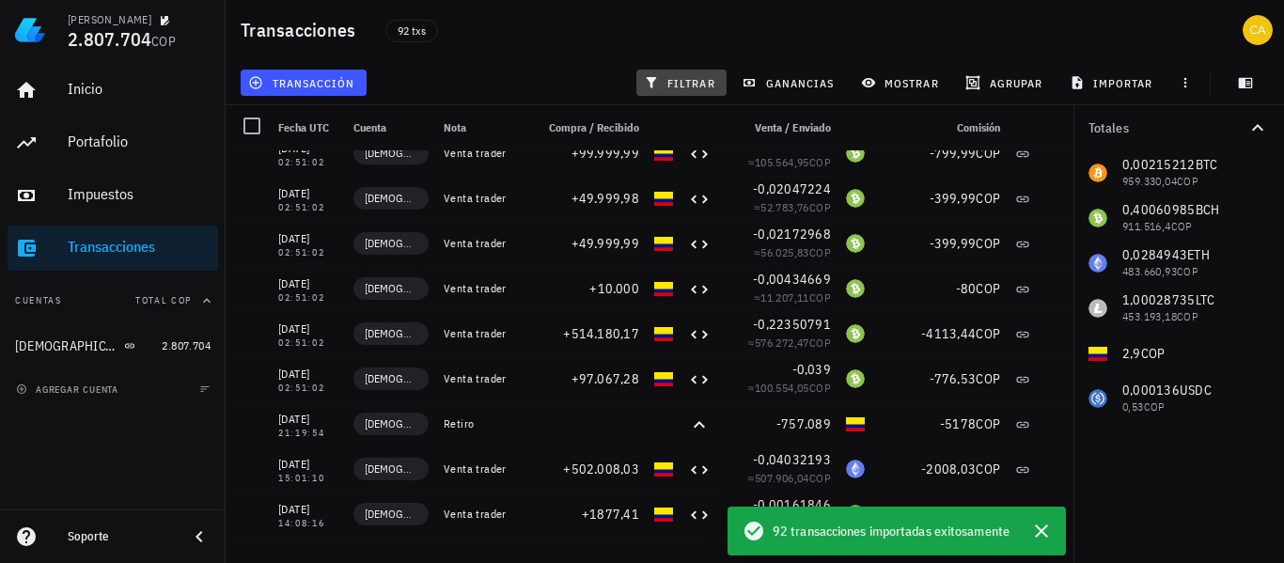
click at [698, 78] on span "filtrar" at bounding box center [682, 82] width 68 height 15
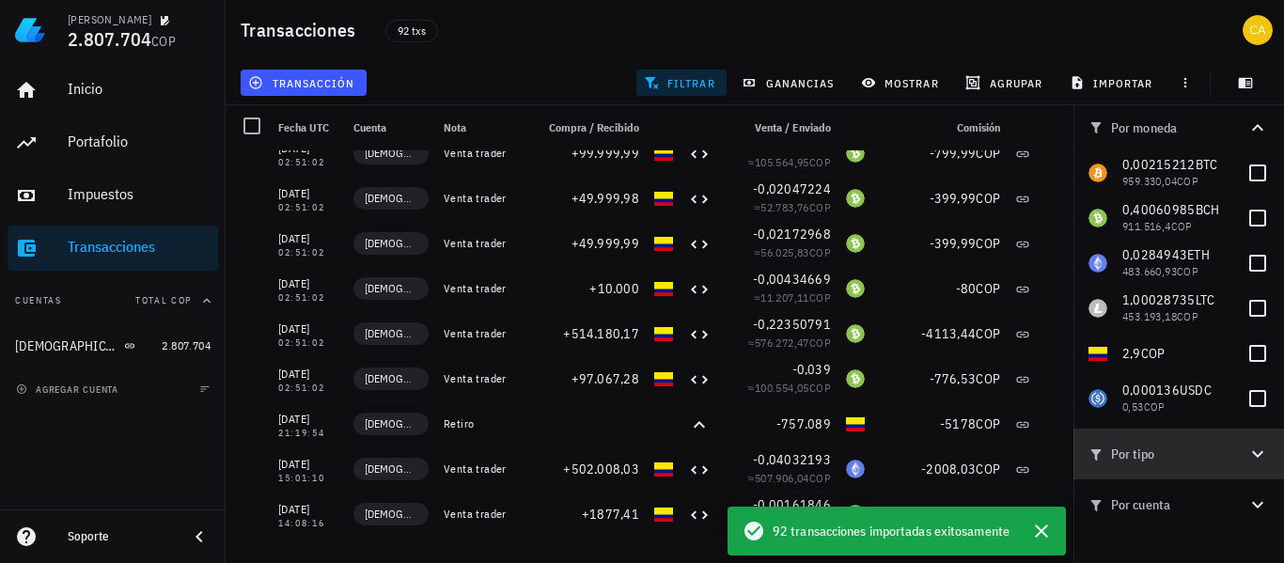
click at [1261, 454] on icon "button" at bounding box center [1257, 454] width 11 height 7
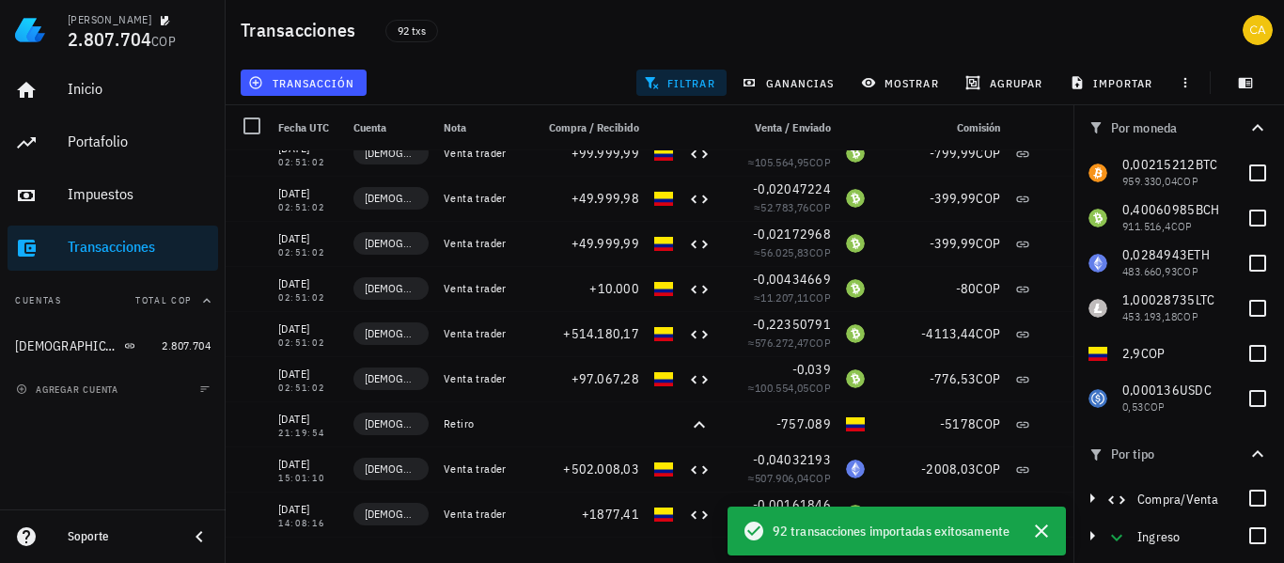
scroll to position [117, 0]
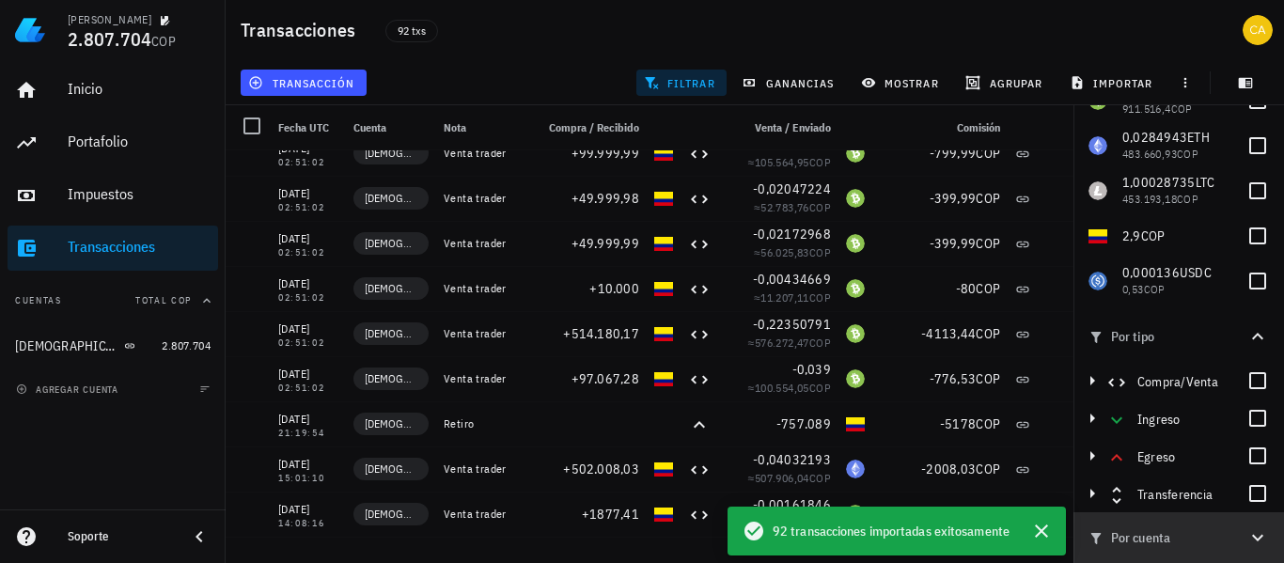
click at [1247, 531] on icon "button" at bounding box center [1257, 537] width 23 height 23
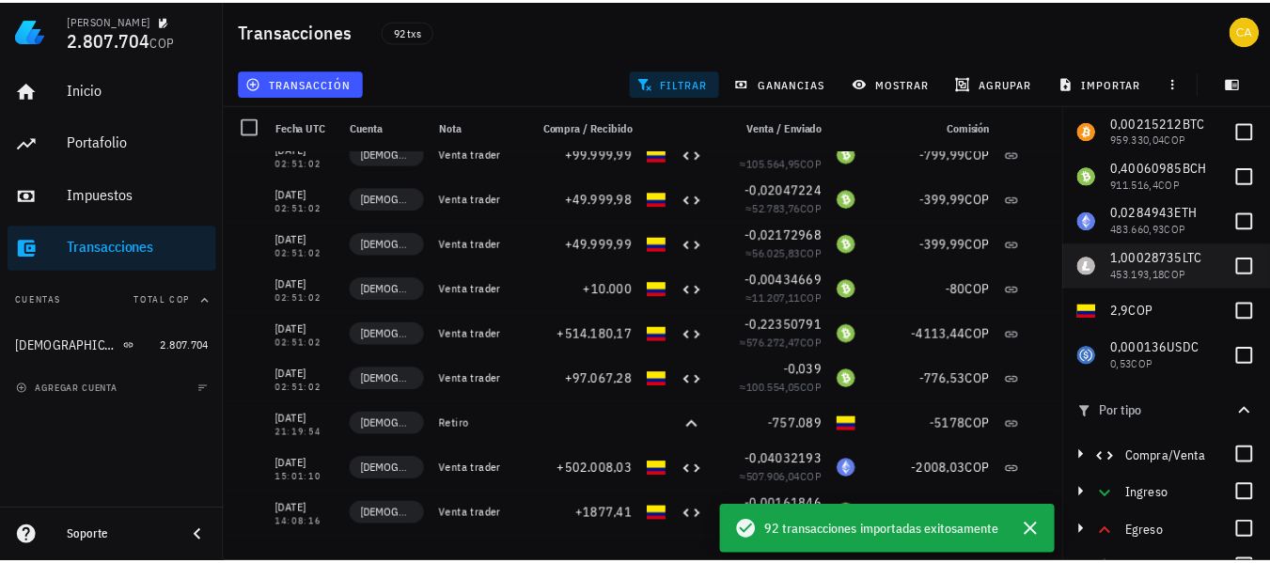
scroll to position [0, 0]
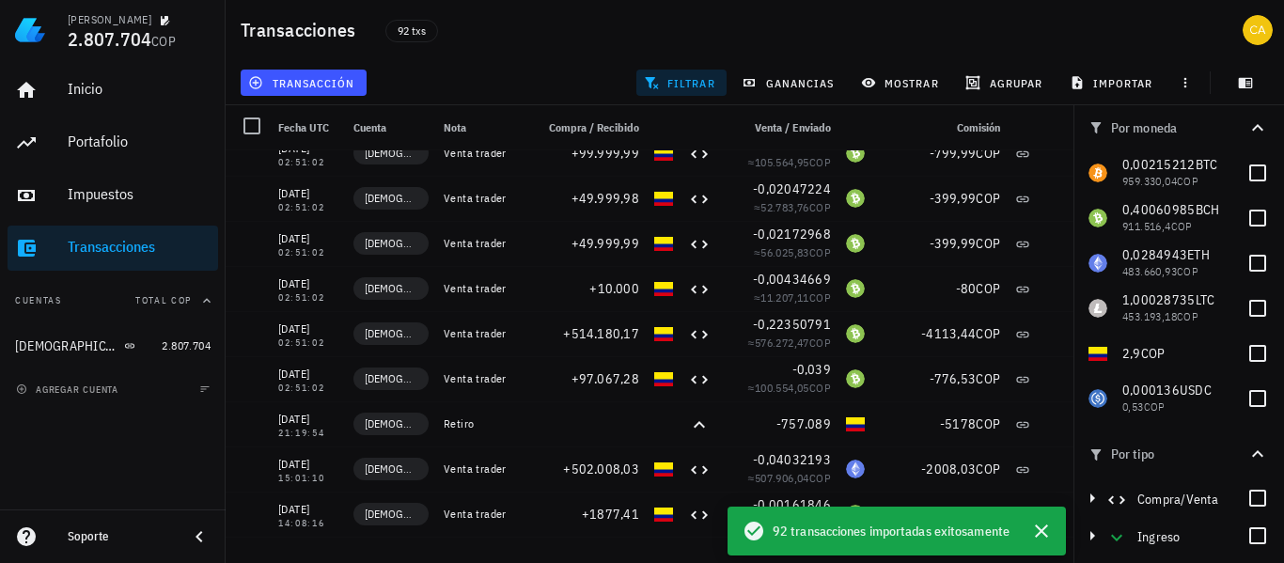
click at [659, 90] on button "filtrar" at bounding box center [681, 83] width 90 height 26
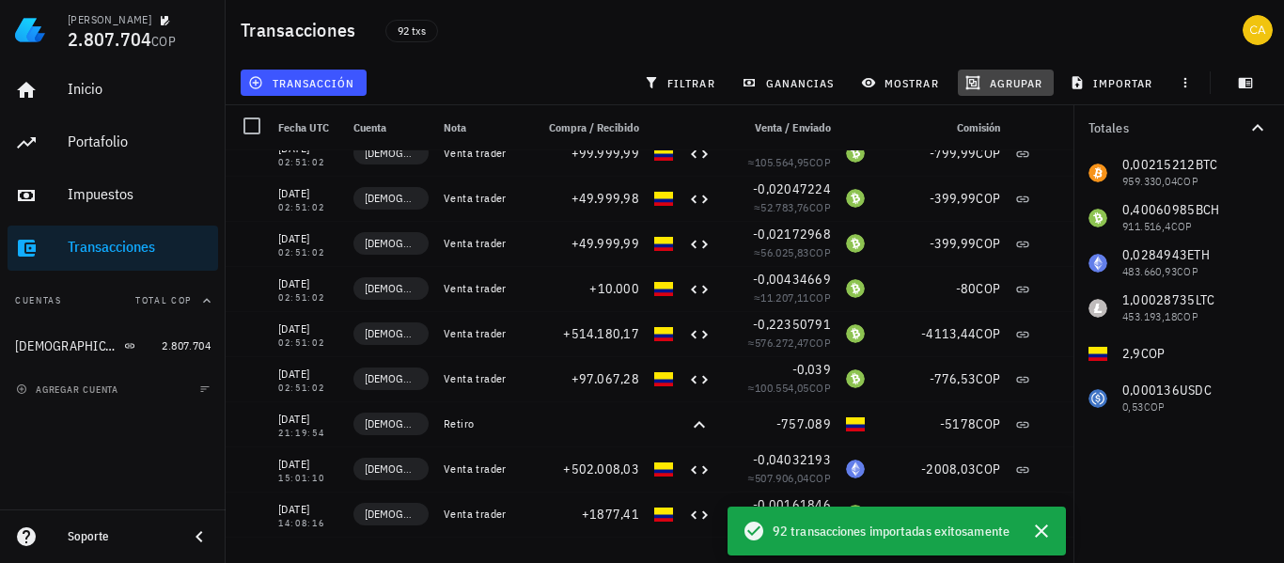
click at [1011, 75] on span "agrupar" at bounding box center [1005, 82] width 73 height 15
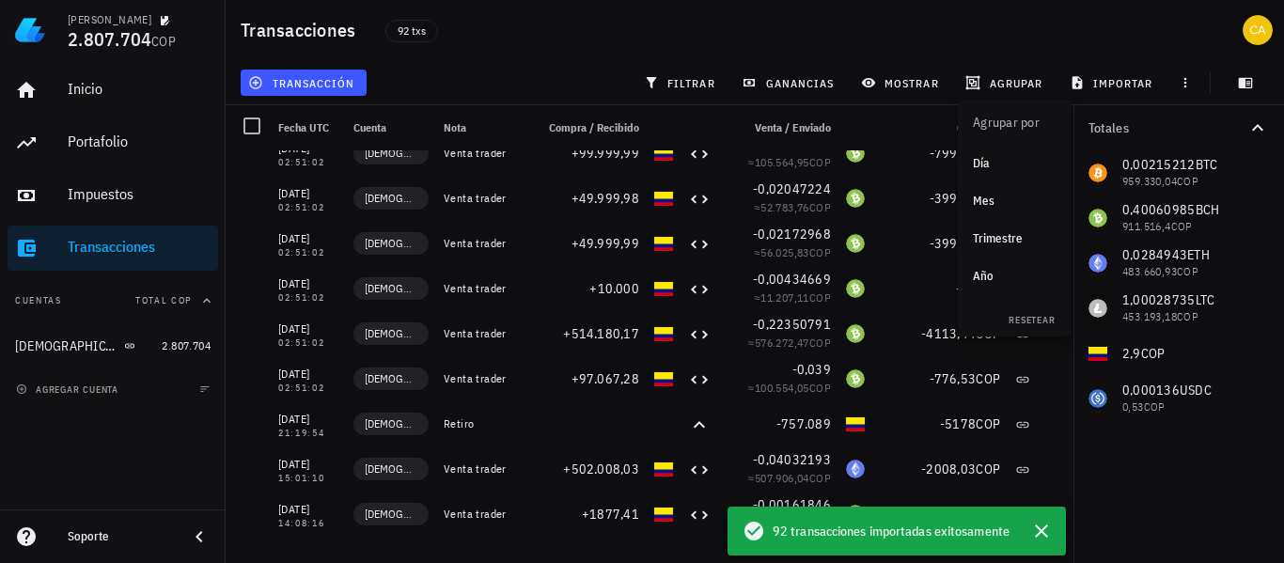
click at [1001, 280] on div "Año" at bounding box center [1014, 276] width 83 height 15
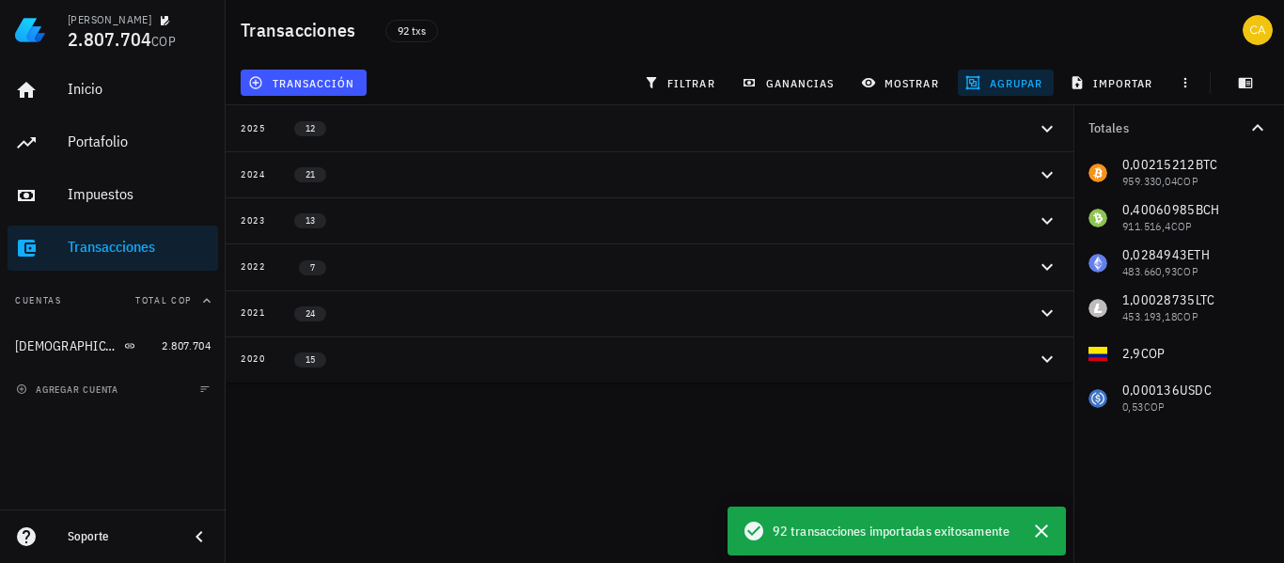
click at [396, 179] on div "2024 21" at bounding box center [638, 174] width 795 height 16
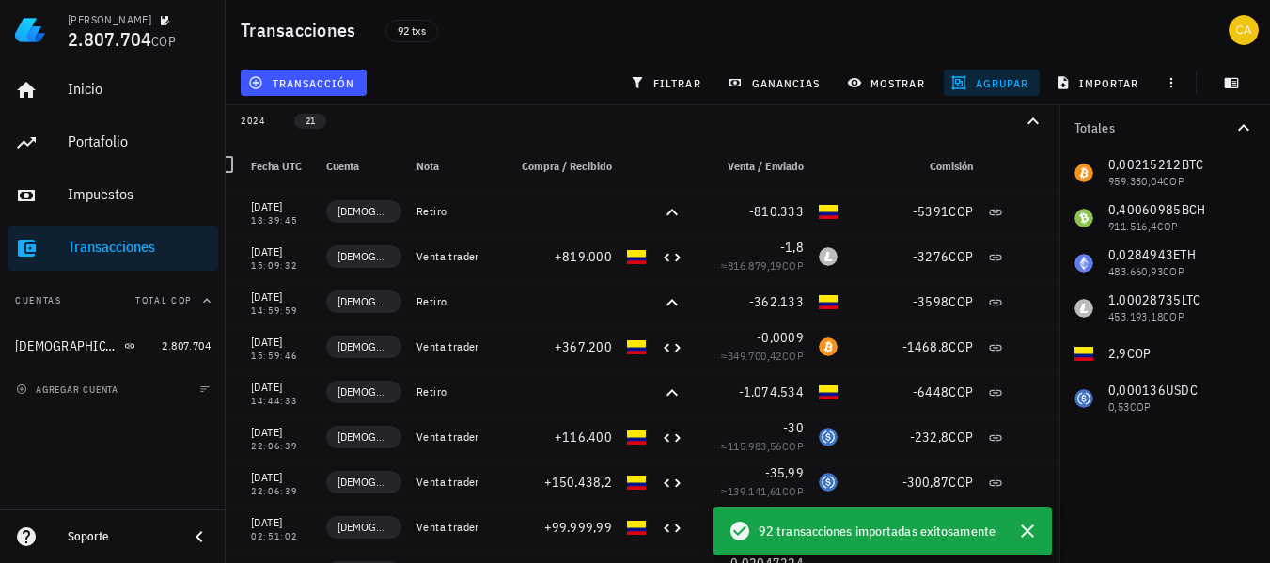
scroll to position [62, 0]
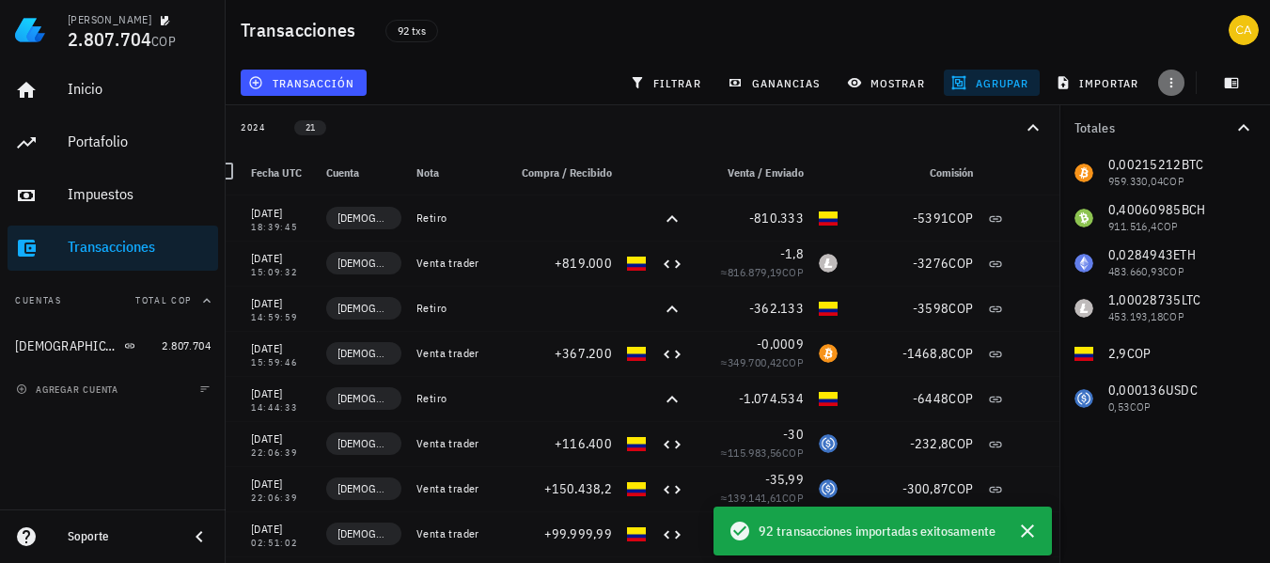
click at [1176, 83] on icon "button" at bounding box center [1171, 82] width 15 height 15
click at [634, 90] on button "filtrar" at bounding box center [667, 83] width 90 height 26
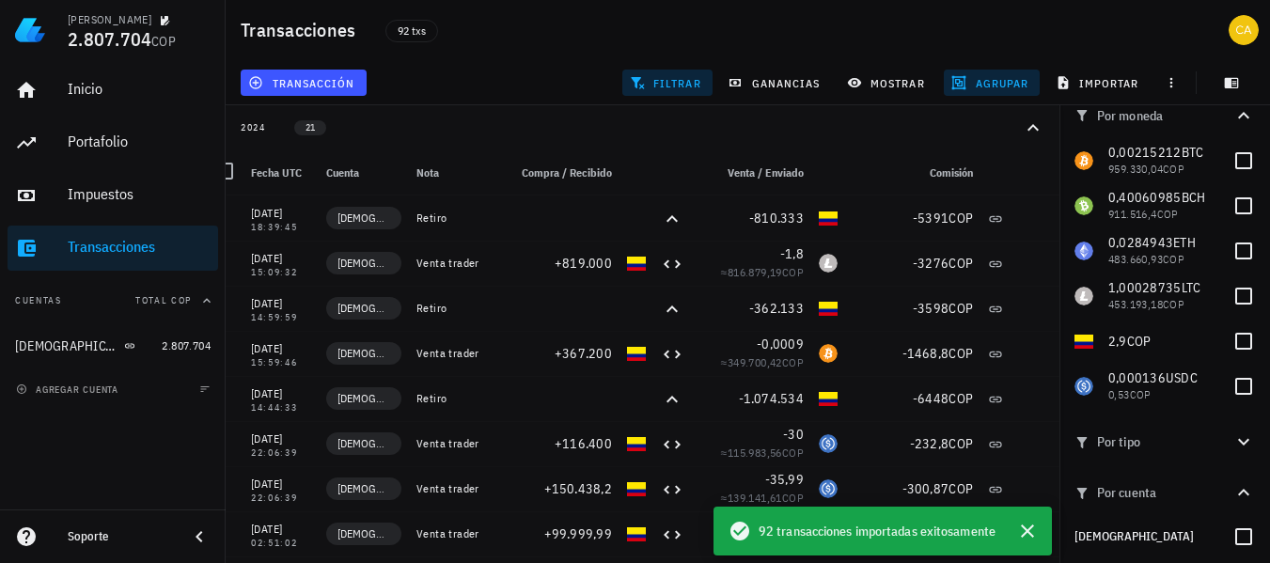
click at [1194, 442] on span "Por tipo" at bounding box center [1153, 441] width 158 height 21
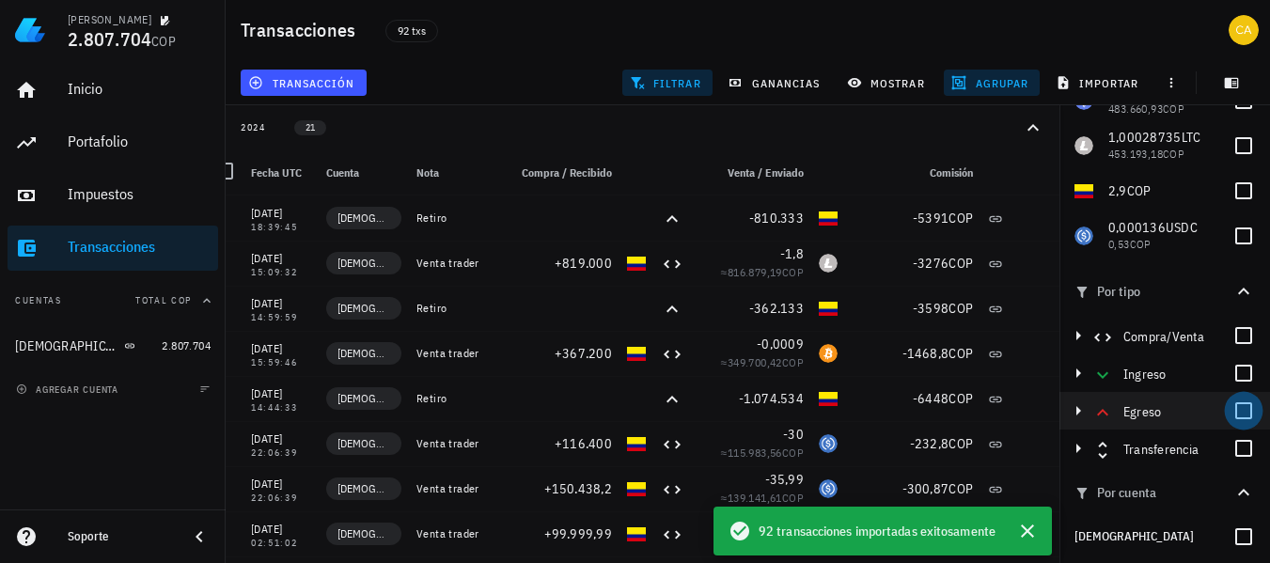
click at [1230, 413] on div at bounding box center [1244, 411] width 32 height 32
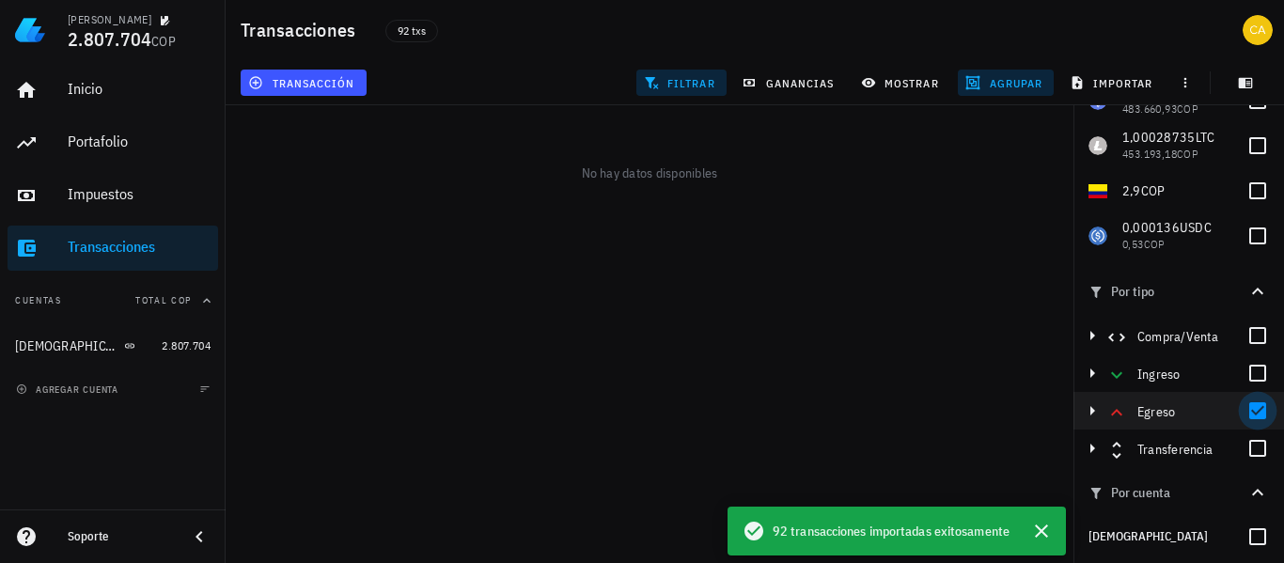
click at [1257, 407] on div at bounding box center [1258, 411] width 32 height 32
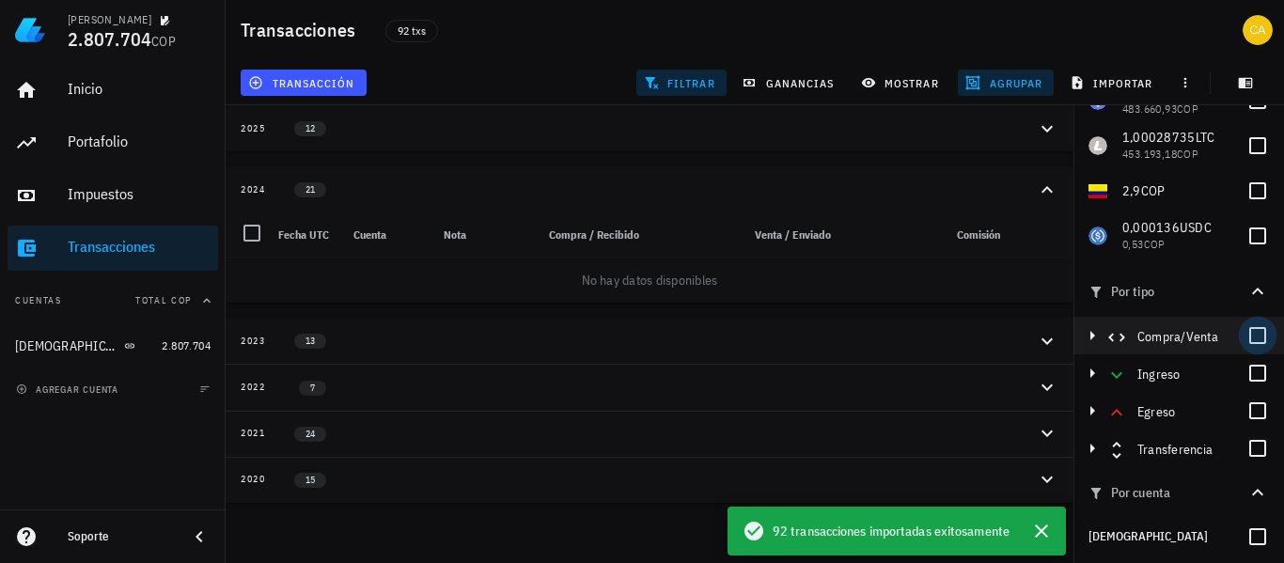
click at [1242, 329] on div at bounding box center [1258, 336] width 32 height 32
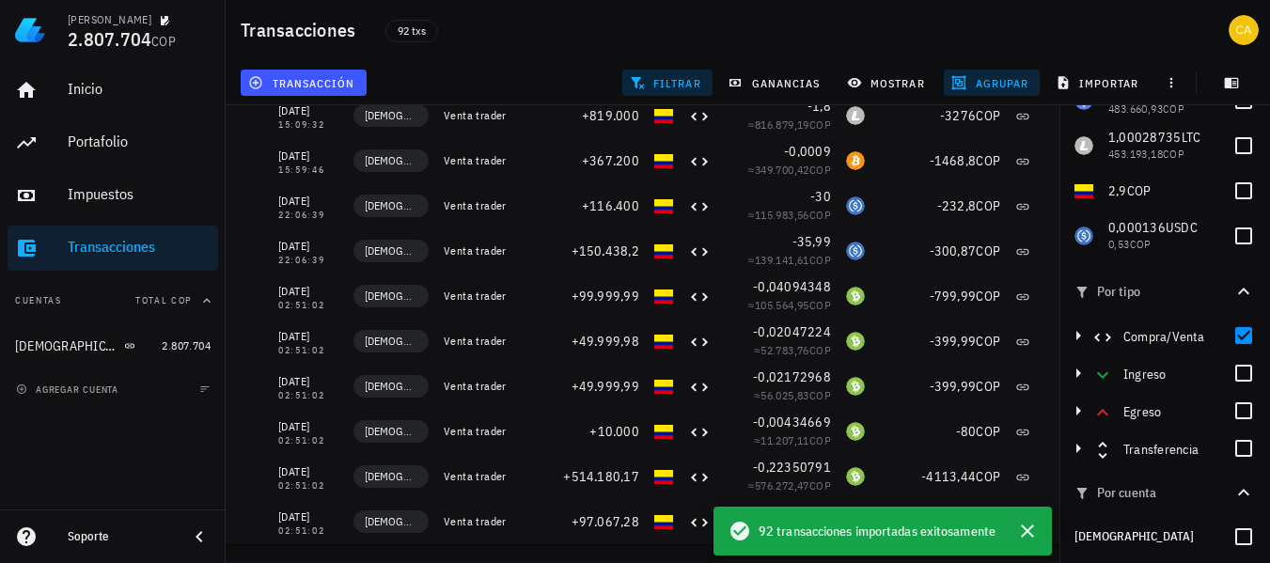
scroll to position [152, 0]
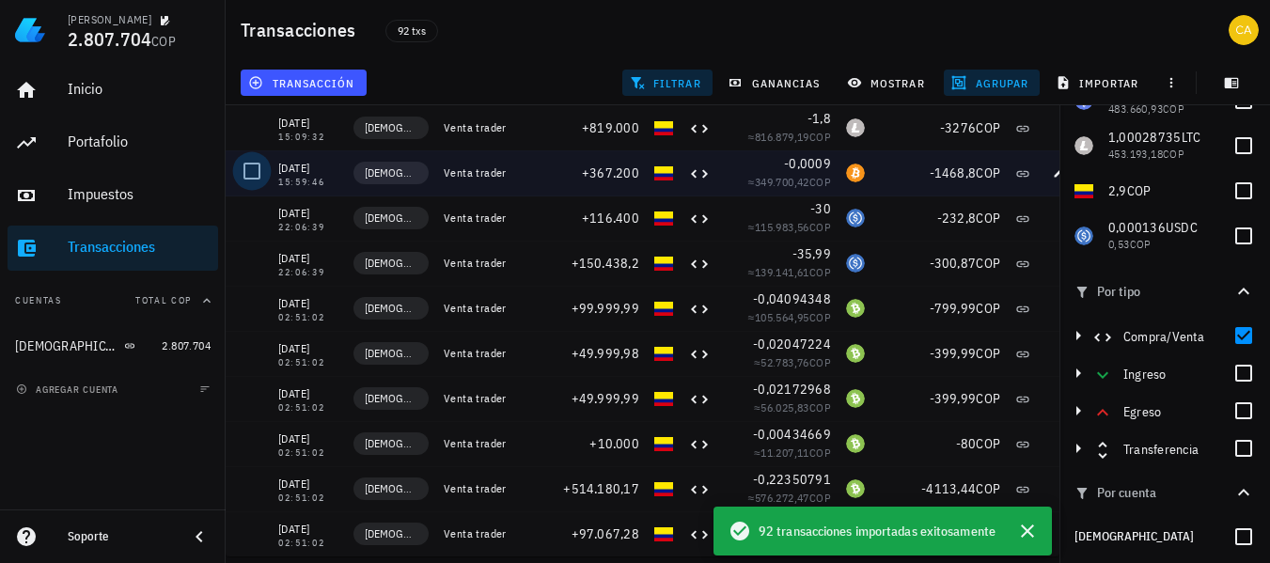
click at [253, 168] on div at bounding box center [252, 171] width 32 height 32
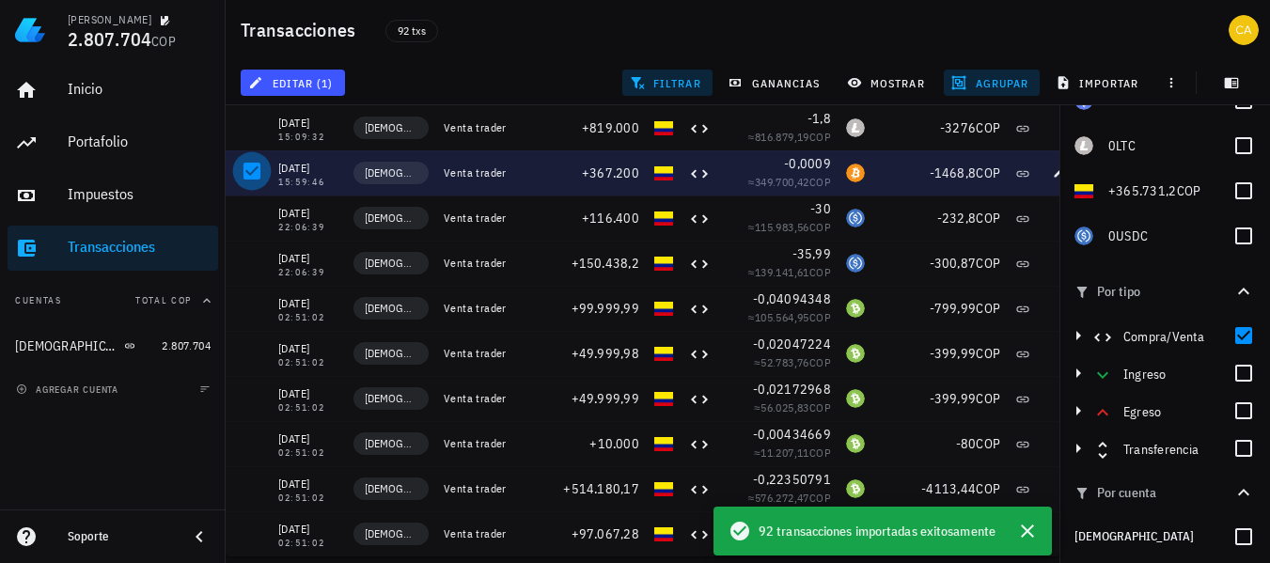
click at [252, 169] on div at bounding box center [252, 171] width 32 height 32
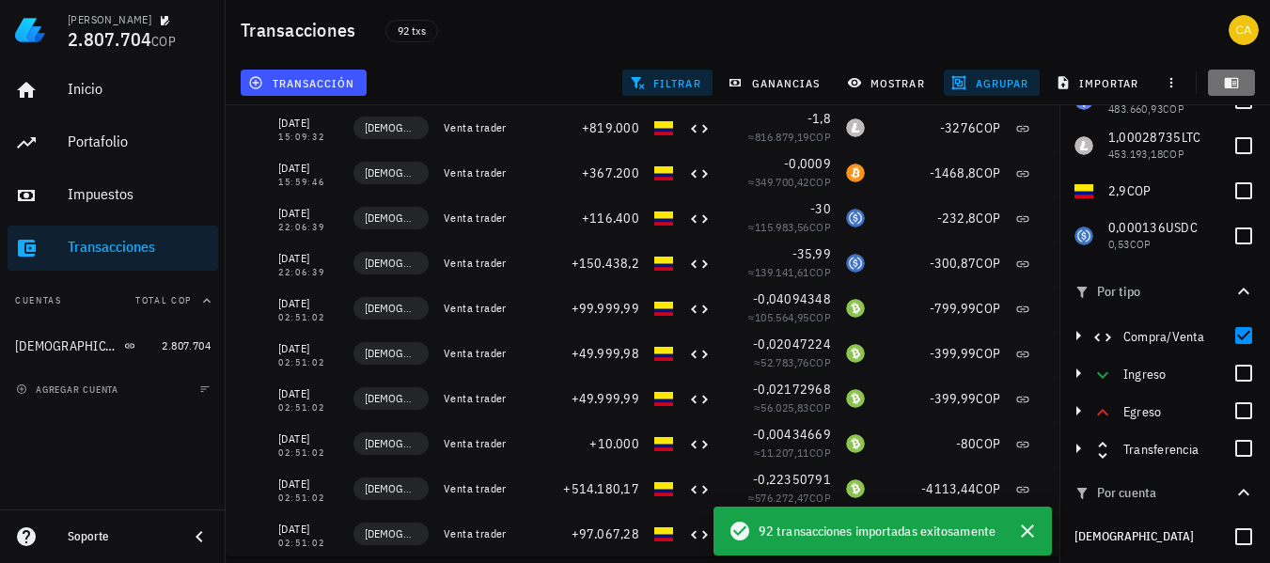
click at [1239, 80] on span "button" at bounding box center [1231, 82] width 47 height 15
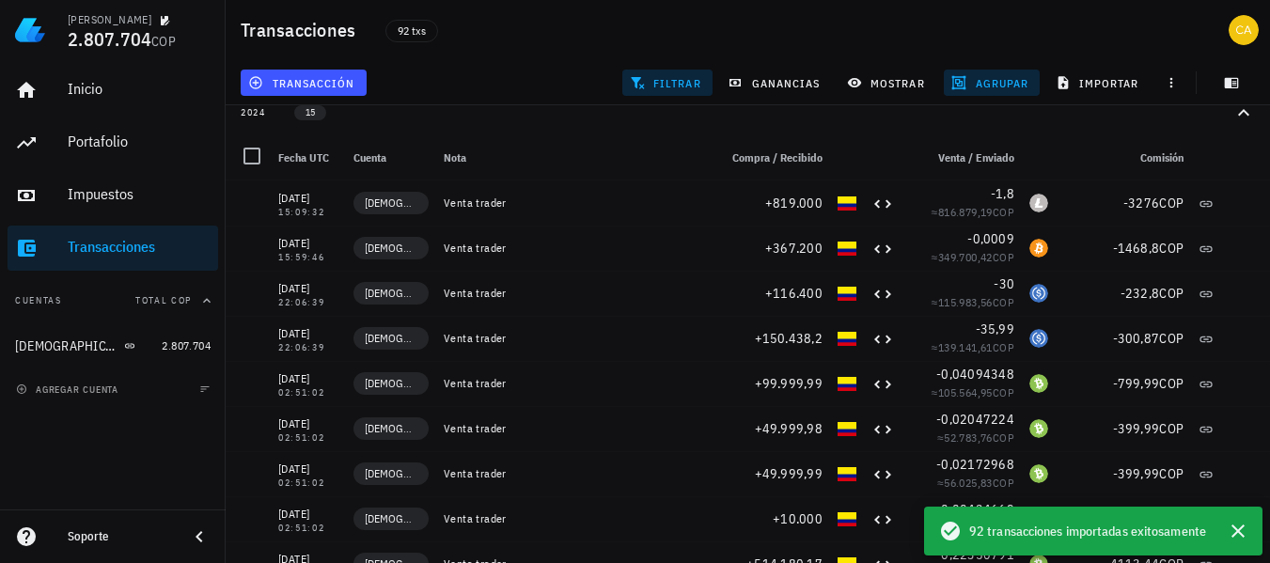
scroll to position [172, 0]
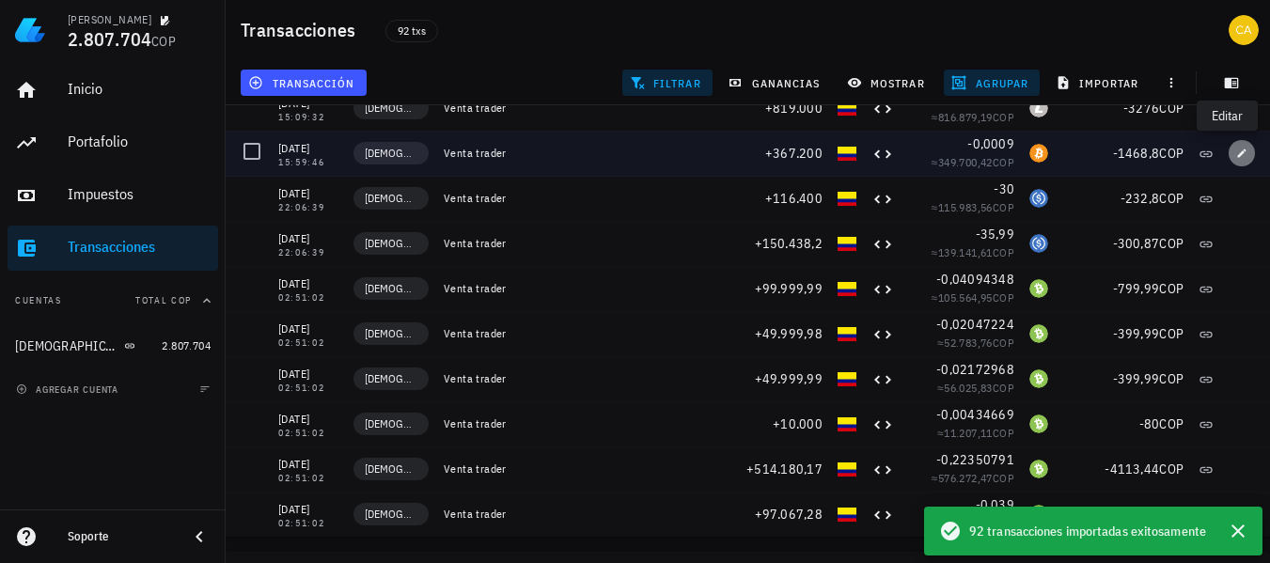
click at [1236, 148] on icon "button" at bounding box center [1241, 153] width 11 height 11
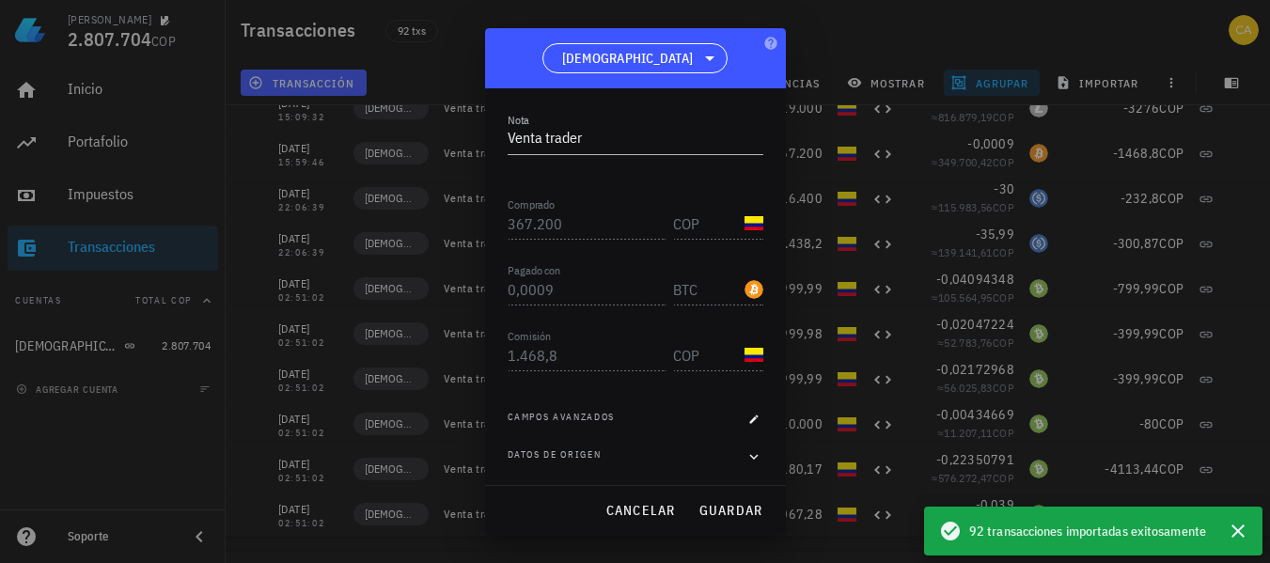
scroll to position [0, 0]
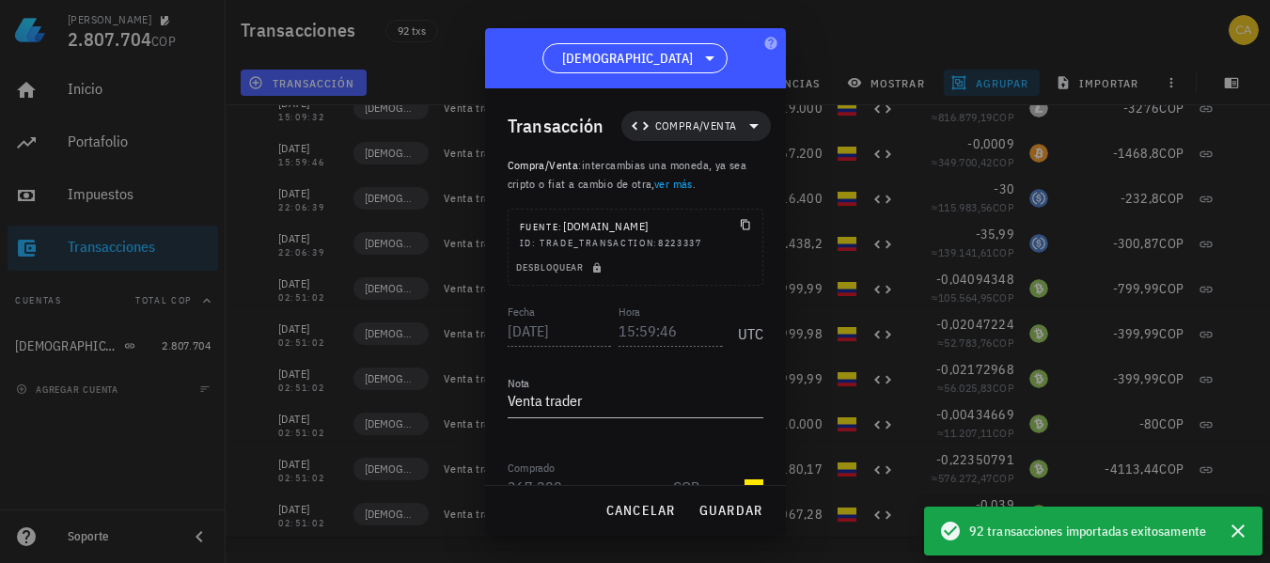
click at [914, 51] on div at bounding box center [635, 281] width 1270 height 563
click at [650, 502] on span "cancelar" at bounding box center [639, 510] width 70 height 17
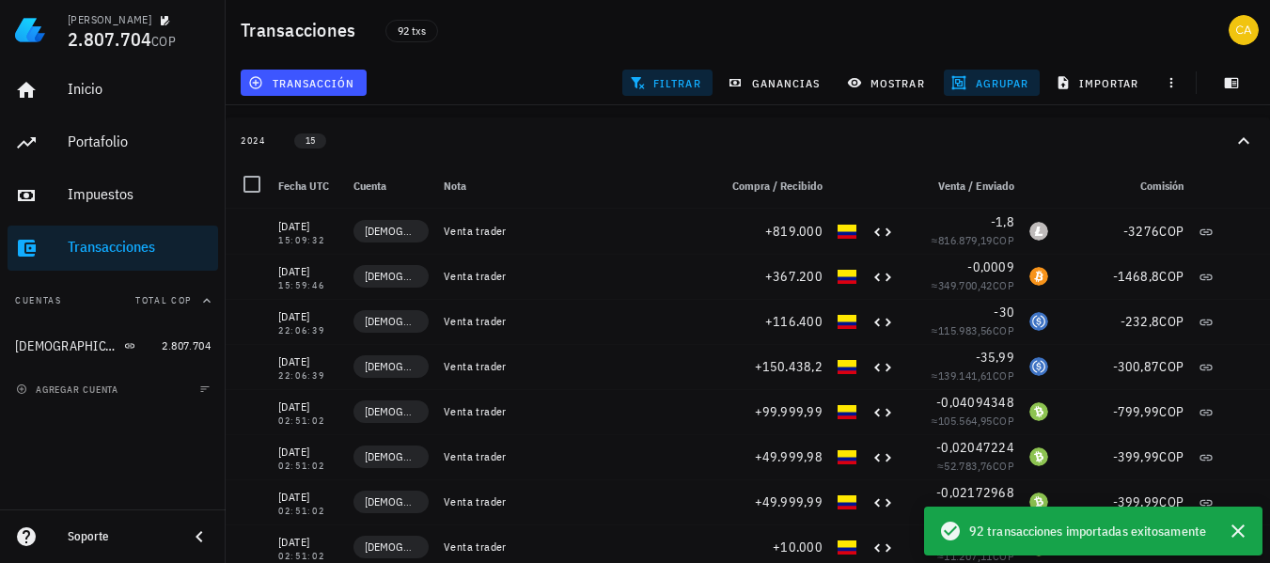
scroll to position [47, 0]
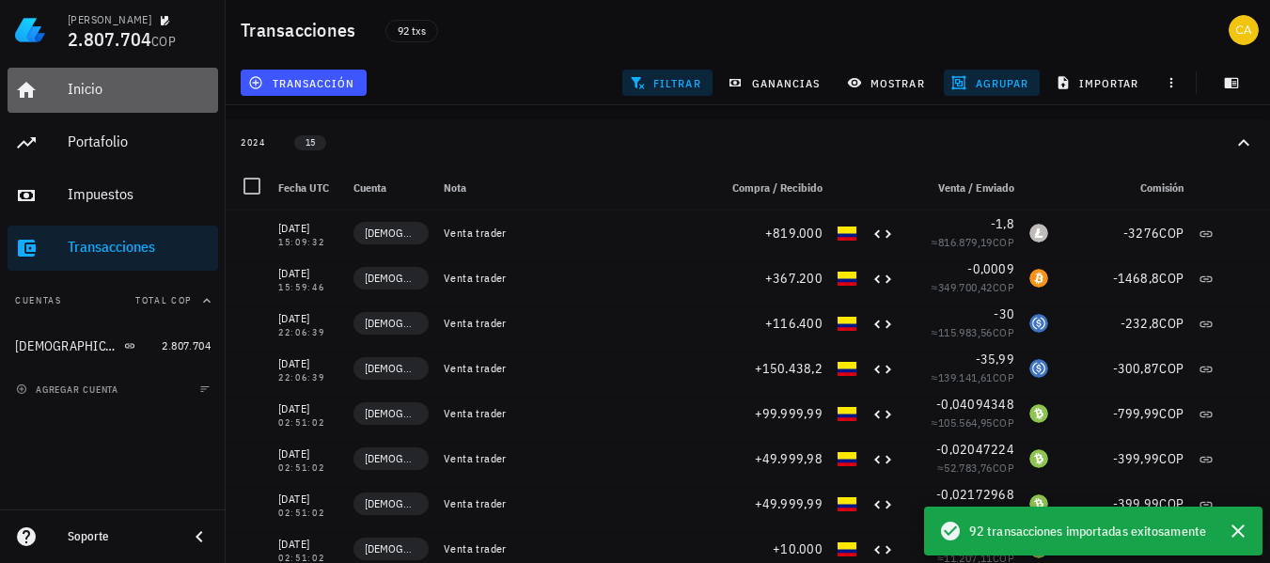
click at [106, 83] on div "Inicio" at bounding box center [139, 89] width 143 height 18
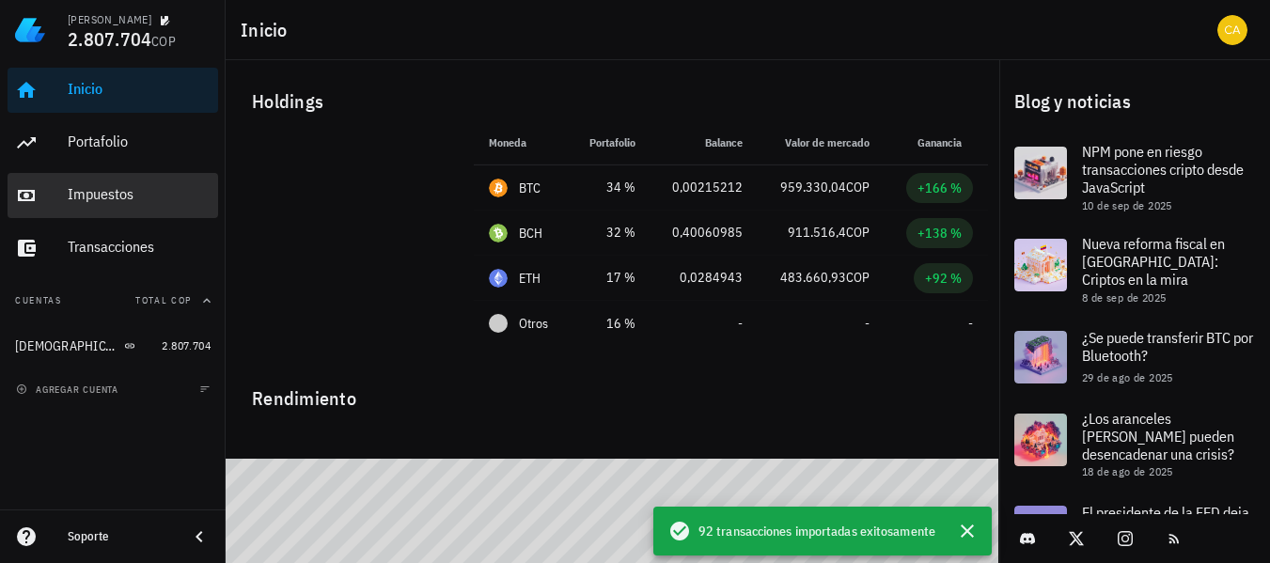
click at [130, 204] on div "Impuestos" at bounding box center [139, 195] width 143 height 42
